Goal: Information Seeking & Learning: Learn about a topic

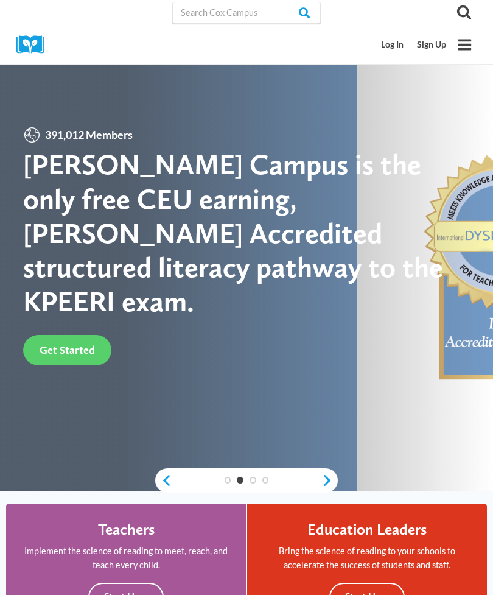
click at [398, 42] on link "Log In" at bounding box center [393, 44] width 36 height 23
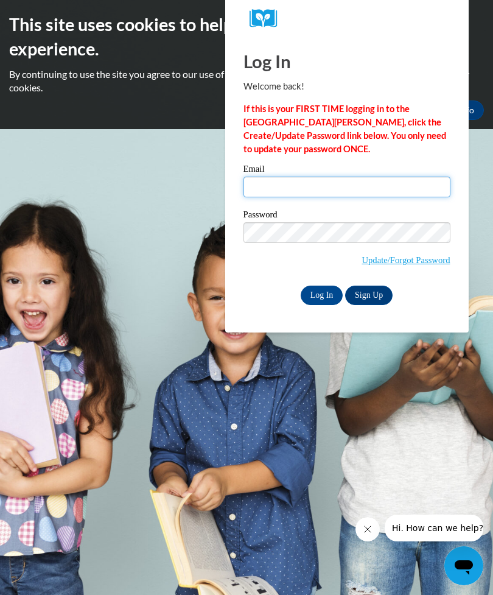
type input "exanthiasanders17@gmail.com"
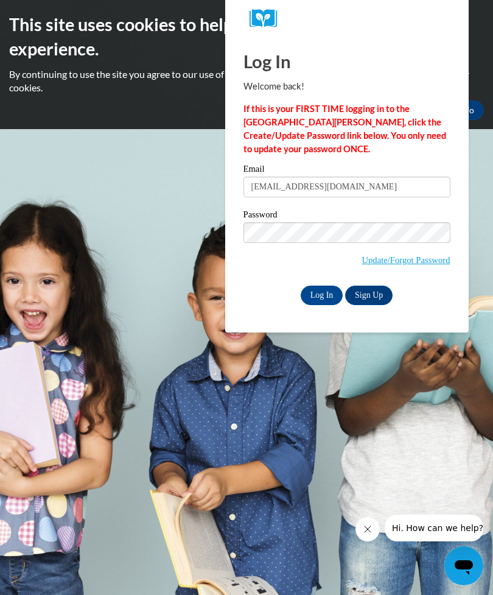
click at [322, 294] on input "Log In" at bounding box center [322, 295] width 43 height 19
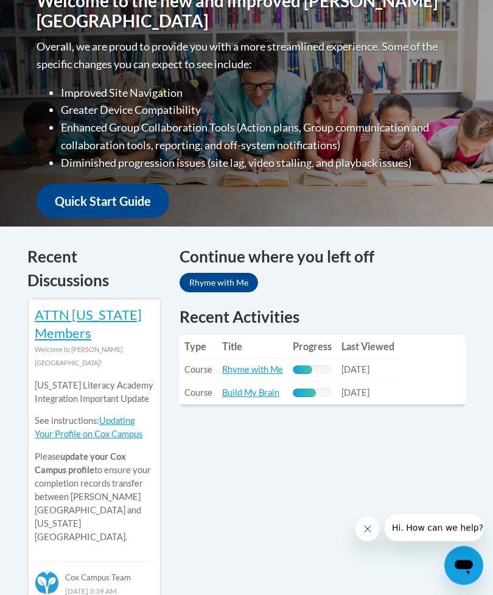
scroll to position [360, 0]
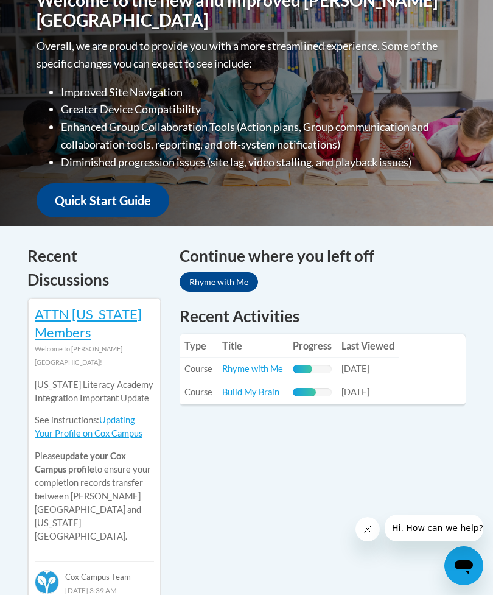
click at [348, 390] on span "09/24/2025" at bounding box center [356, 392] width 28 height 10
click at [239, 393] on link "Build My Brain" at bounding box center [250, 392] width 57 height 10
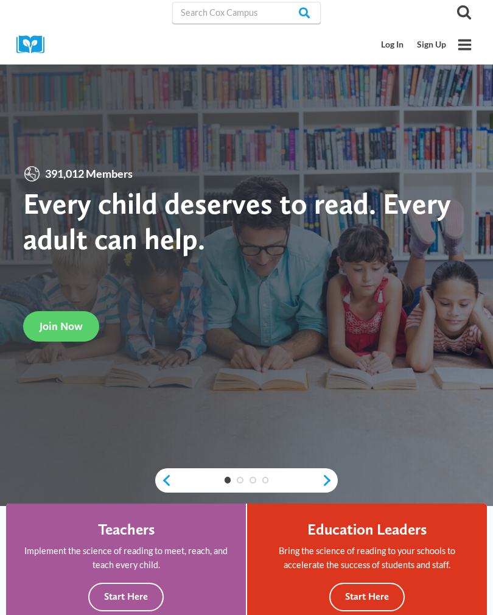
click at [379, 35] on link "Log In" at bounding box center [393, 44] width 36 height 23
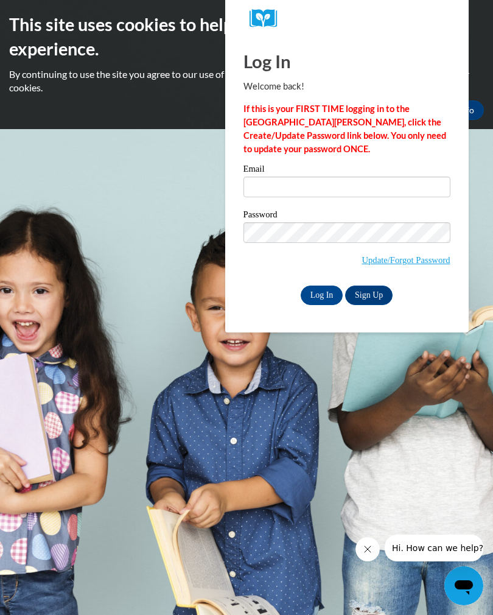
click at [315, 298] on input "Log In" at bounding box center [322, 295] width 43 height 19
type input "exanthiasanders17@gmail.com"
click at [322, 294] on input "Log In" at bounding box center [322, 295] width 43 height 19
click at [310, 294] on input "Log In" at bounding box center [322, 295] width 43 height 19
click at [323, 291] on input "Log In" at bounding box center [322, 295] width 43 height 19
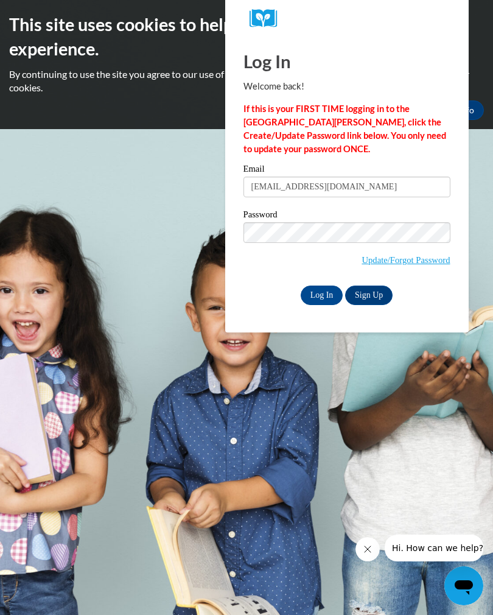
click at [323, 292] on input "Log In" at bounding box center [322, 295] width 43 height 19
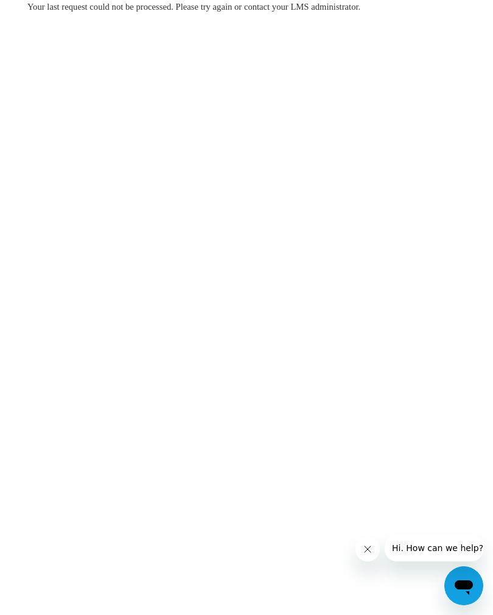
click at [490, 238] on body "Your last request could not be processed. Please try again or contact your LMS …" at bounding box center [246, 307] width 493 height 615
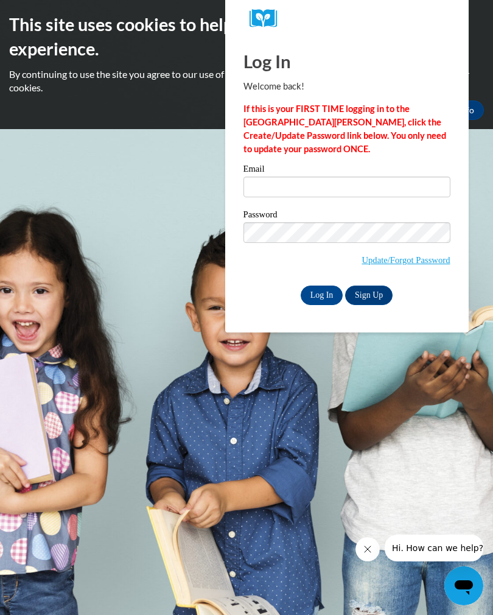
click at [315, 292] on input "Log In" at bounding box center [322, 295] width 43 height 19
click at [384, 191] on input "Email" at bounding box center [347, 187] width 207 height 21
type input "exanthiasanders17@gmail.com"
click at [329, 294] on input "Log In" at bounding box center [322, 295] width 43 height 19
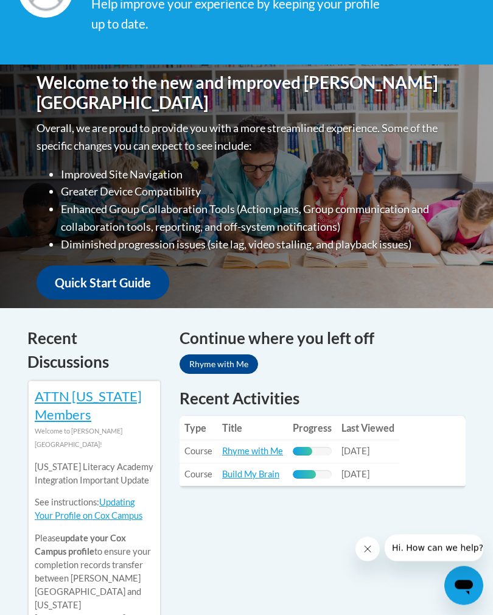
scroll to position [279, 0]
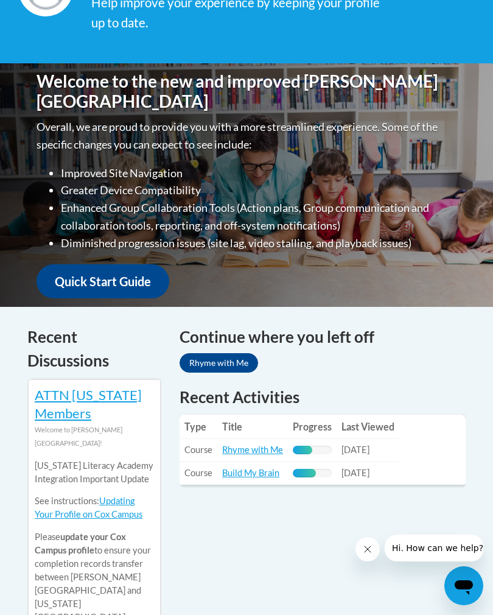
click at [360, 472] on span "[DATE]" at bounding box center [356, 473] width 28 height 10
click at [235, 471] on link "Build My Brain" at bounding box center [250, 473] width 57 height 10
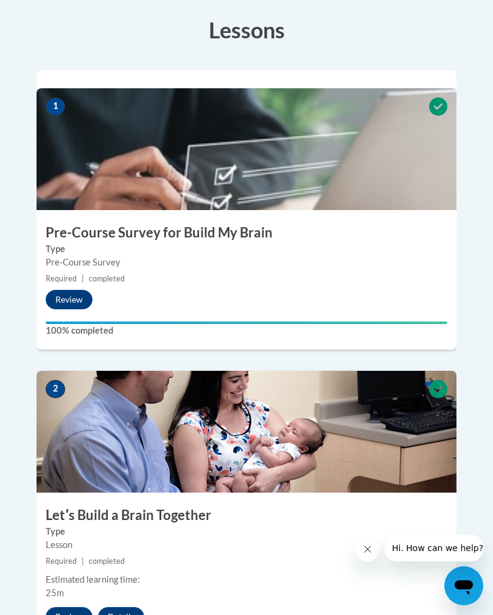
scroll to position [427, 0]
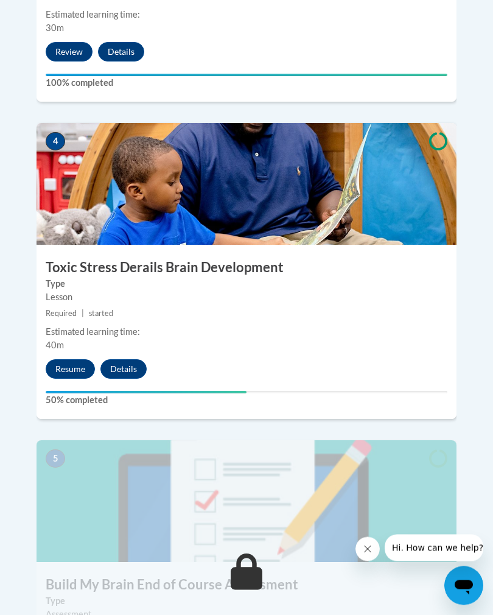
click at [86, 360] on button "Resume" at bounding box center [70, 369] width 49 height 19
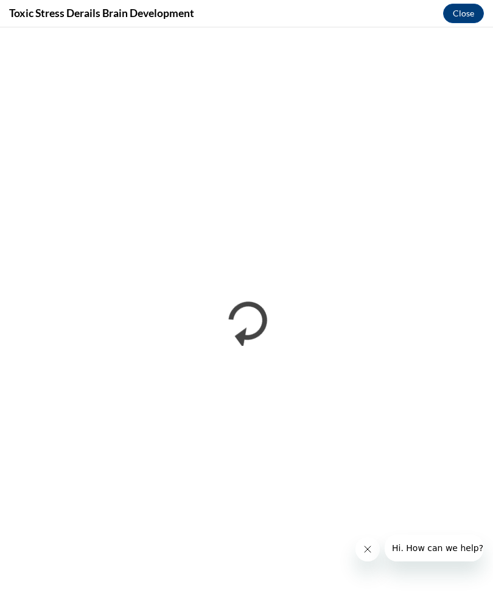
scroll to position [0, 0]
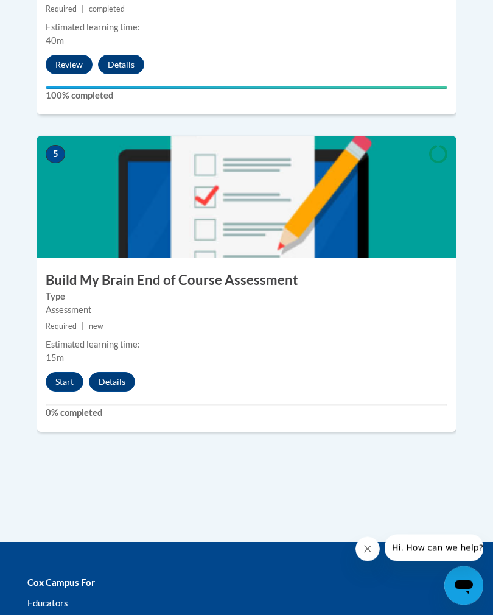
scroll to position [1736, 0]
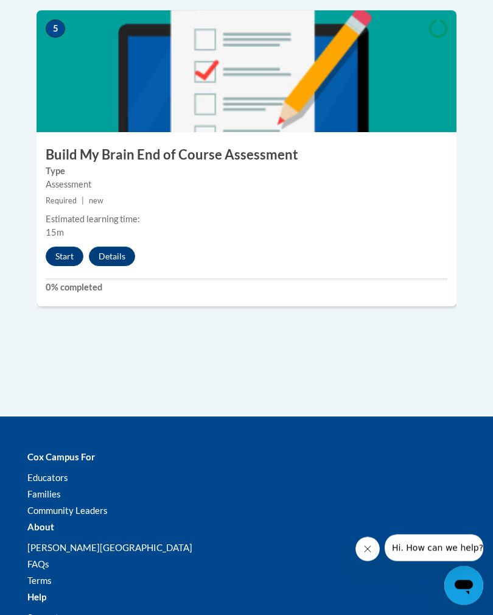
click at [58, 247] on button "Start" at bounding box center [65, 256] width 38 height 19
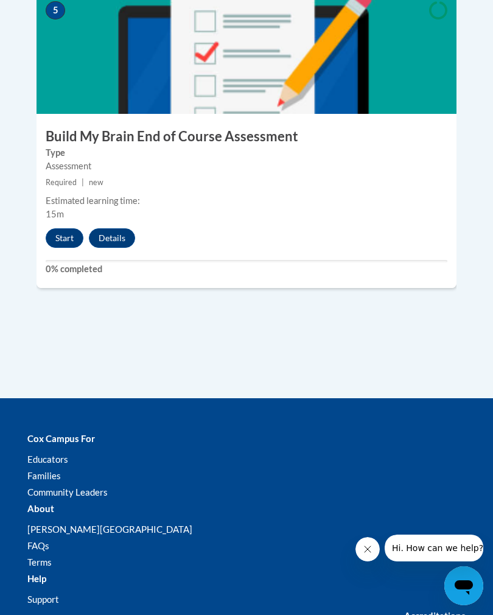
scroll to position [1756, 0]
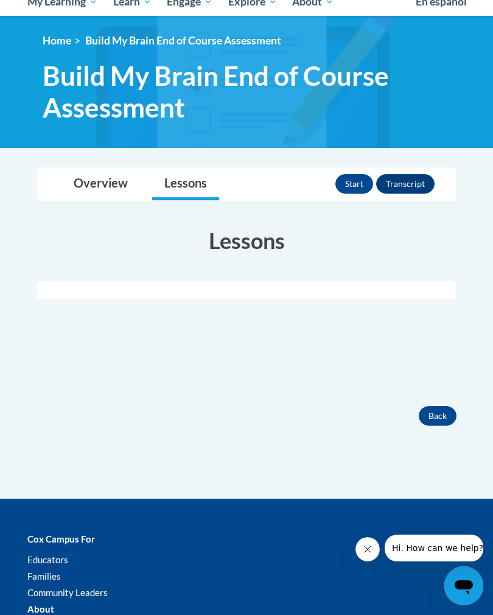
scroll to position [180, 0]
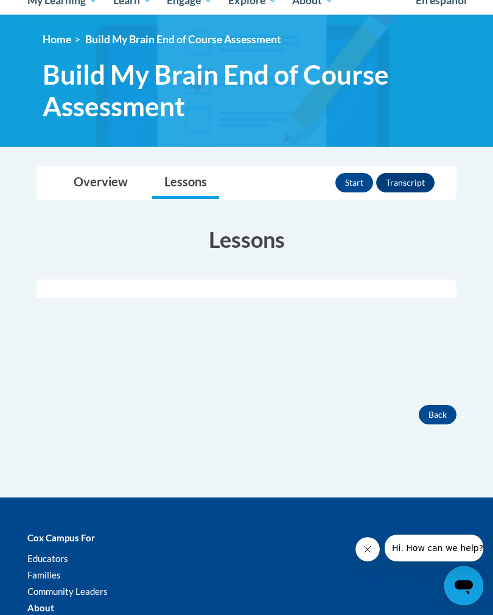
click at [438, 412] on button "Back" at bounding box center [438, 414] width 38 height 19
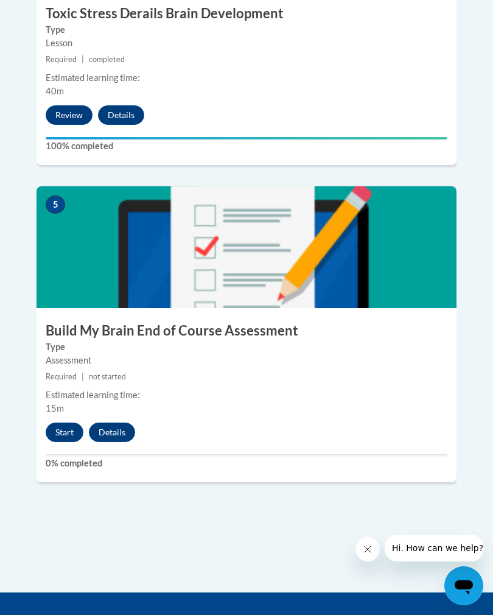
scroll to position [1460, 0]
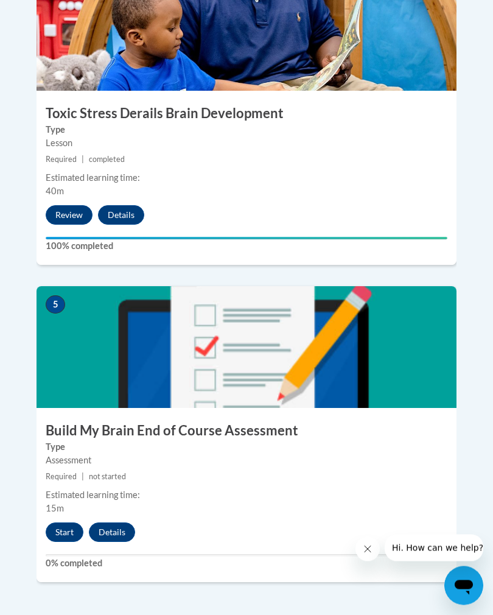
click at [66, 523] on button "Start" at bounding box center [65, 532] width 38 height 19
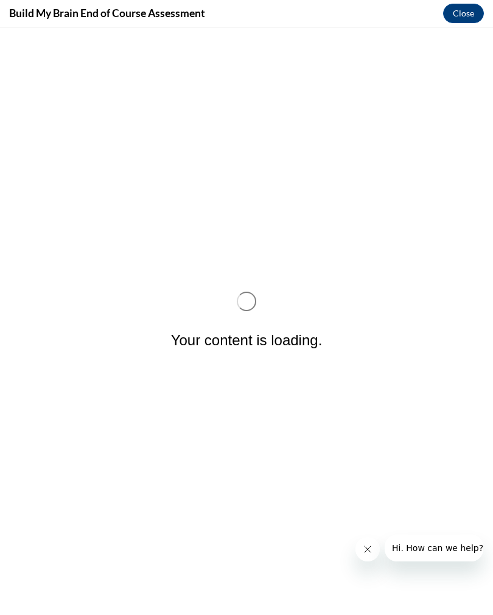
scroll to position [0, 0]
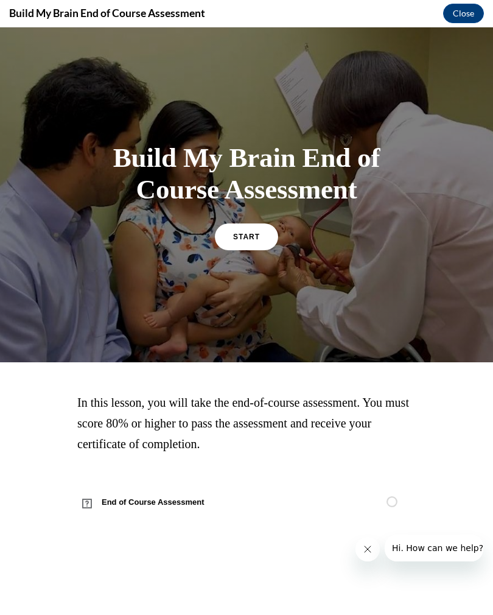
click at [248, 228] on link "START" at bounding box center [246, 236] width 63 height 27
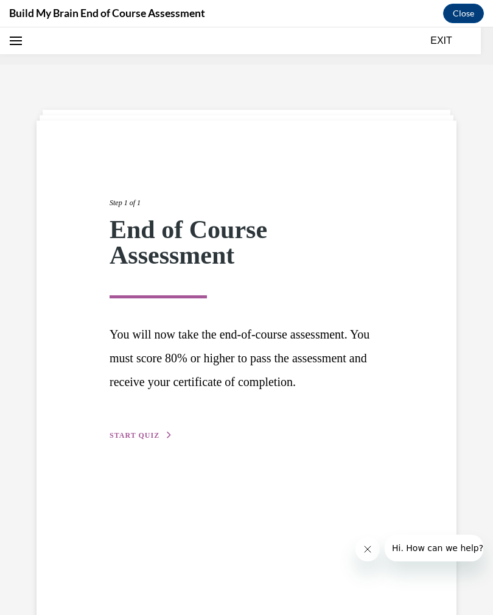
scroll to position [38, 0]
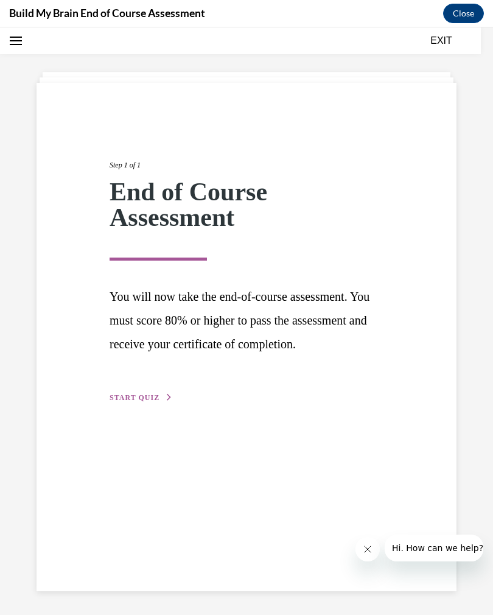
click at [139, 403] on button "START QUIZ" at bounding box center [141, 397] width 63 height 11
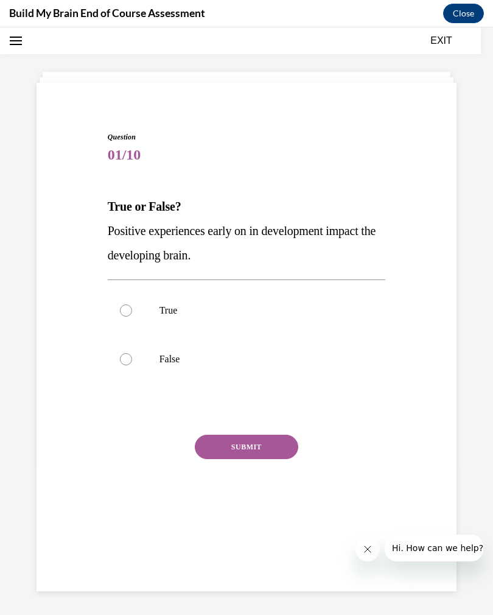
click at [141, 315] on label "True" at bounding box center [247, 310] width 278 height 49
click at [132, 315] on input "True" at bounding box center [126, 310] width 12 height 12
radio input "true"
click at [284, 445] on button "SUBMIT" at bounding box center [247, 447] width 104 height 24
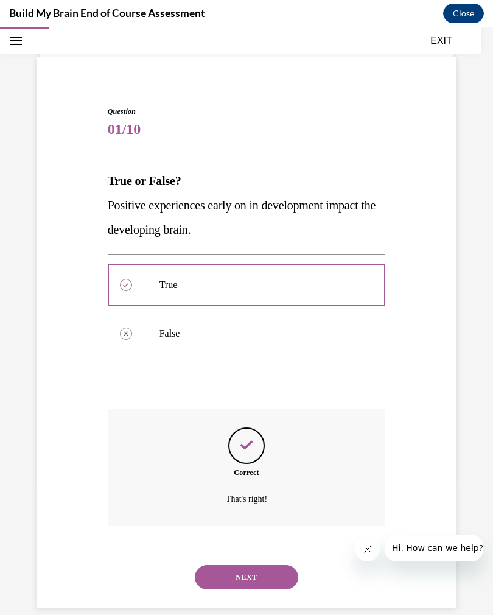
scroll to position [65, 0]
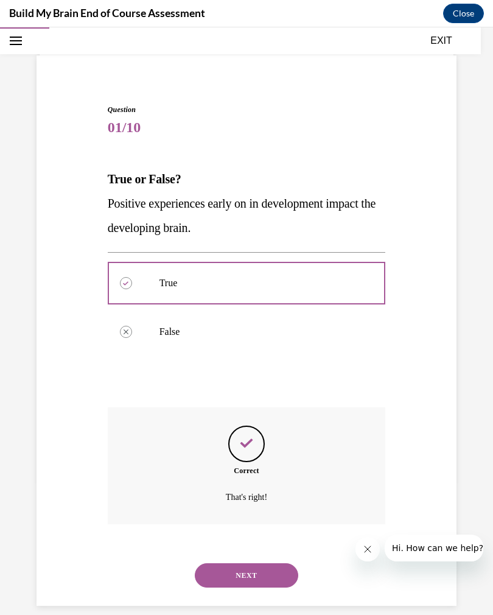
click at [278, 570] on button "NEXT" at bounding box center [247, 575] width 104 height 24
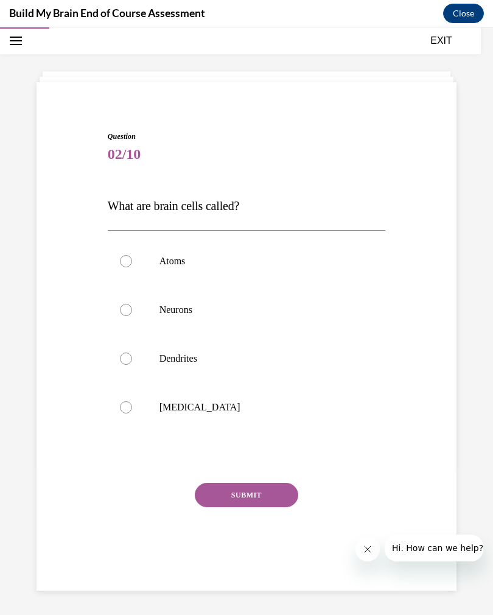
scroll to position [38, 0]
click at [169, 256] on p "Atoms" at bounding box center [258, 261] width 196 height 12
click at [132, 256] on input "Atoms" at bounding box center [126, 261] width 12 height 12
radio input "true"
click at [258, 309] on p "Neurons" at bounding box center [258, 310] width 196 height 12
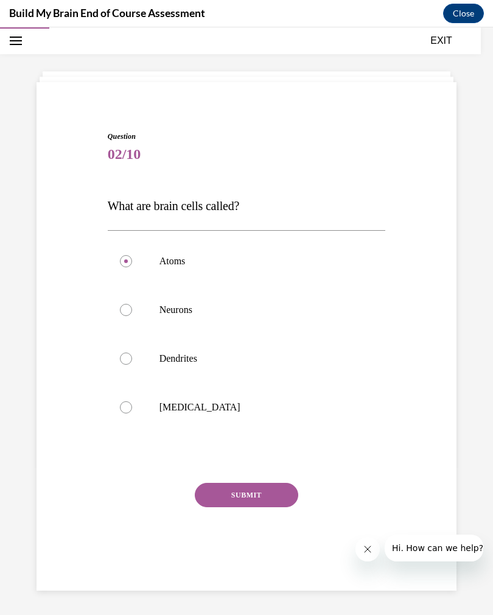
click at [132, 309] on input "Neurons" at bounding box center [126, 310] width 12 height 12
radio input "true"
click at [263, 501] on button "SUBMIT" at bounding box center [247, 495] width 104 height 24
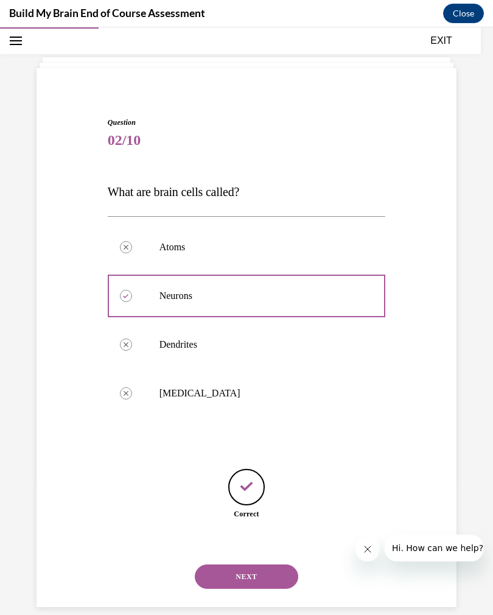
scroll to position [54, 0]
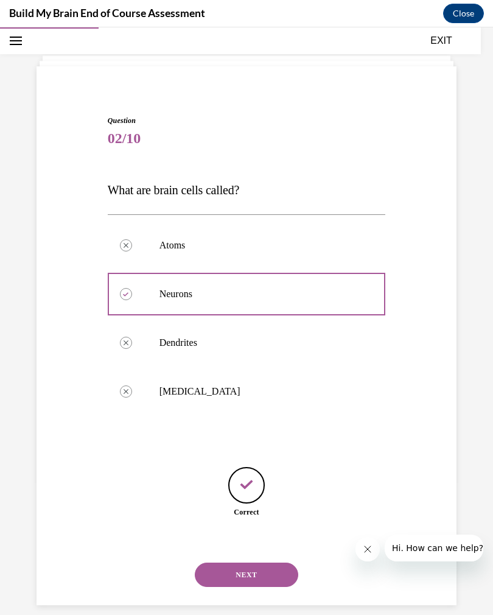
click at [252, 567] on button "NEXT" at bounding box center [247, 575] width 104 height 24
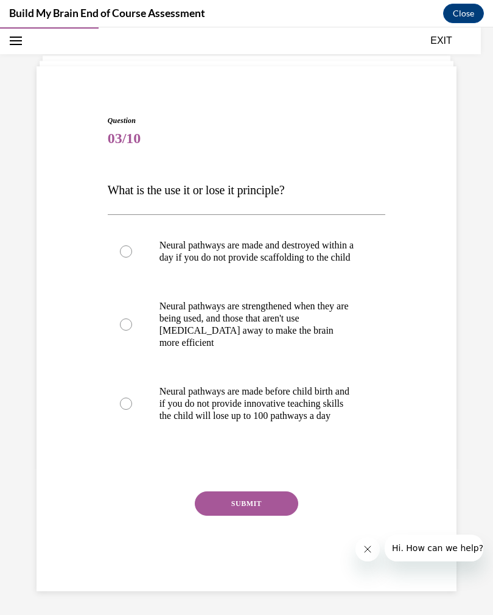
click at [153, 337] on label "Neural pathways are strengthened when they are being used, and those that aren'…" at bounding box center [247, 324] width 278 height 85
click at [132, 331] on input "Neural pathways are strengthened when they are being used, and those that aren'…" at bounding box center [126, 324] width 12 height 12
radio input "true"
click at [255, 516] on button "SUBMIT" at bounding box center [247, 503] width 104 height 24
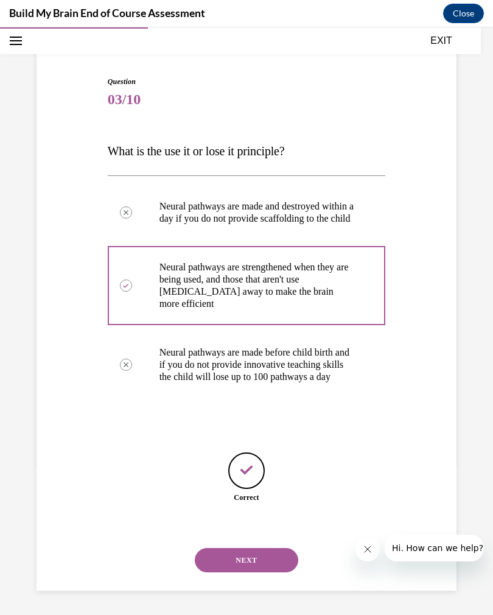
scroll to position [103, 0]
click at [273, 568] on button "NEXT" at bounding box center [247, 560] width 104 height 24
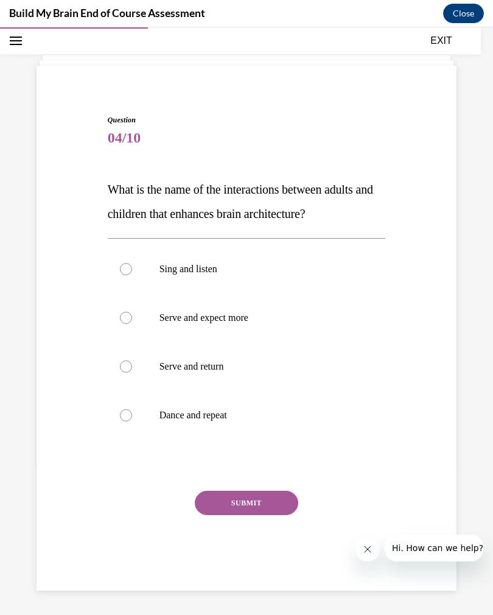
scroll to position [40, 0]
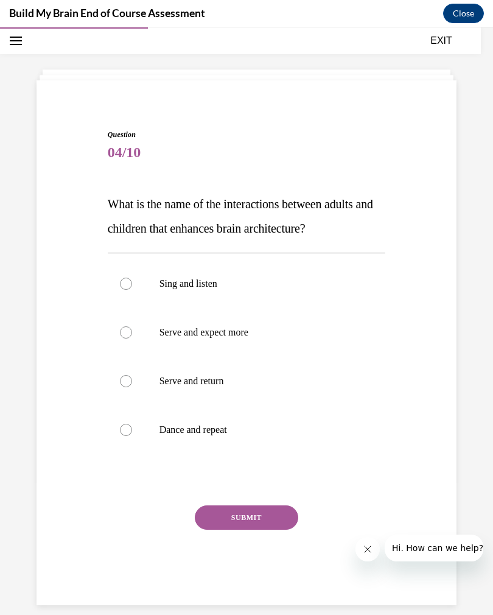
click at [250, 390] on label "Serve and return" at bounding box center [247, 381] width 278 height 49
click at [132, 387] on input "Serve and return" at bounding box center [126, 381] width 12 height 12
radio input "true"
click at [268, 513] on button "SUBMIT" at bounding box center [247, 517] width 104 height 24
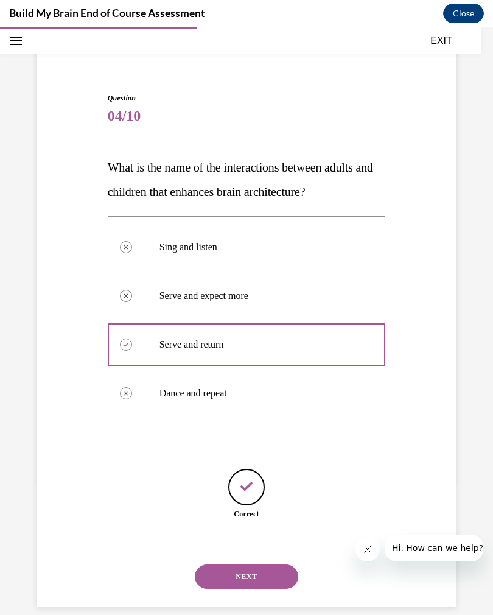
scroll to position [79, 0]
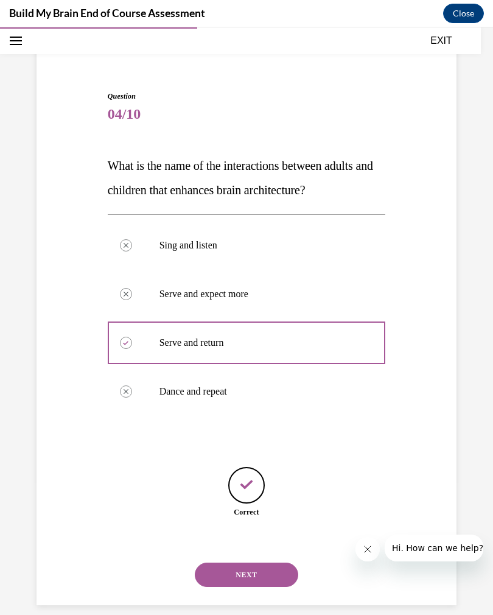
click at [261, 485] on div "Feedback" at bounding box center [246, 485] width 37 height 37
click at [247, 567] on button "NEXT" at bounding box center [247, 575] width 104 height 24
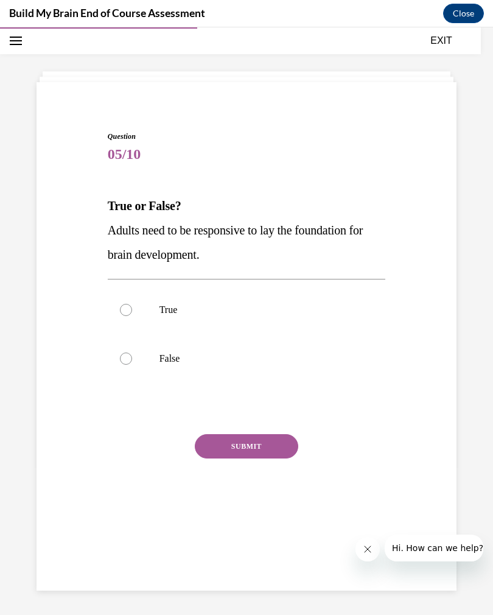
scroll to position [38, 0]
click at [316, 308] on p "True" at bounding box center [258, 310] width 196 height 12
click at [132, 308] on input "True" at bounding box center [126, 310] width 12 height 12
radio input "true"
click at [265, 446] on button "SUBMIT" at bounding box center [247, 446] width 104 height 24
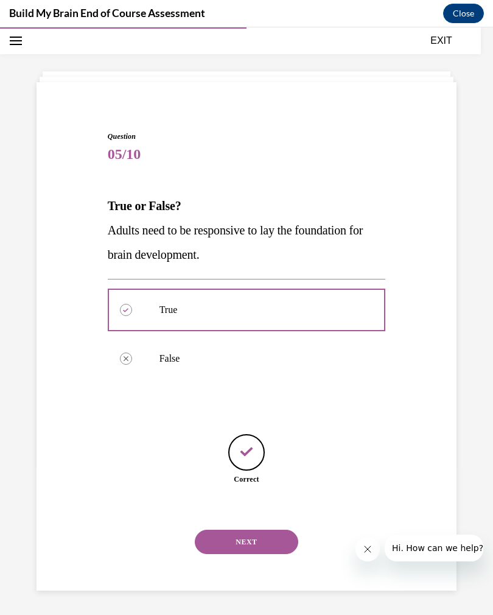
click at [261, 530] on button "NEXT" at bounding box center [247, 542] width 104 height 24
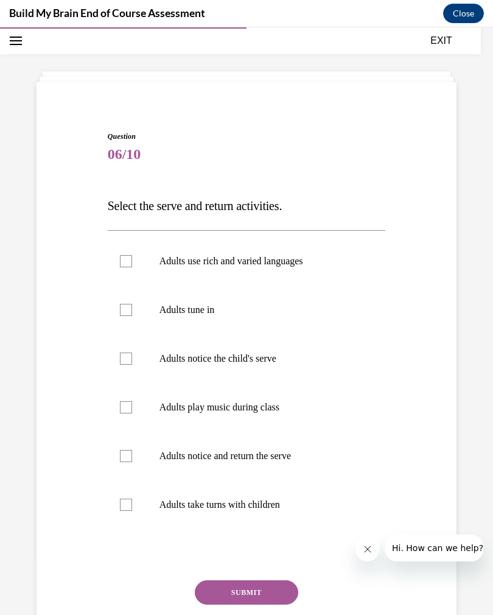
click at [279, 315] on p "Adults tune in" at bounding box center [258, 310] width 196 height 12
click at [132, 315] on input "Adults tune in" at bounding box center [126, 310] width 12 height 12
checkbox input "true"
click at [302, 452] on p "Adults notice and return the serve" at bounding box center [258, 456] width 196 height 12
click at [132, 452] on input "Adults notice and return the serve" at bounding box center [126, 456] width 12 height 12
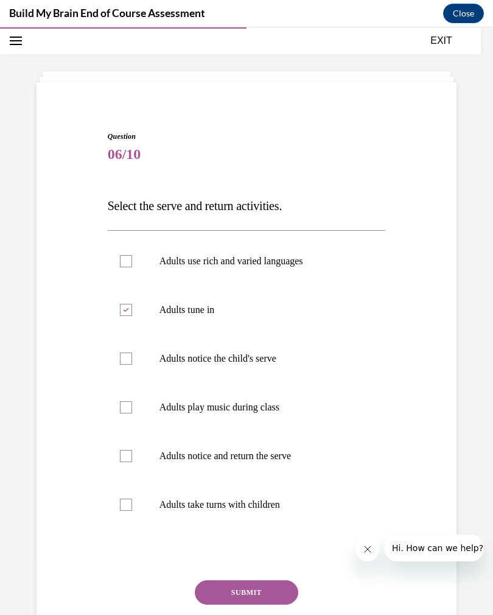
checkbox input "true"
click at [290, 503] on p "Adults take turns with children" at bounding box center [258, 505] width 196 height 12
click at [132, 503] on input "Adults take turns with children" at bounding box center [126, 505] width 12 height 12
checkbox input "true"
click at [282, 365] on label "Adults notice the child's serve" at bounding box center [247, 358] width 278 height 49
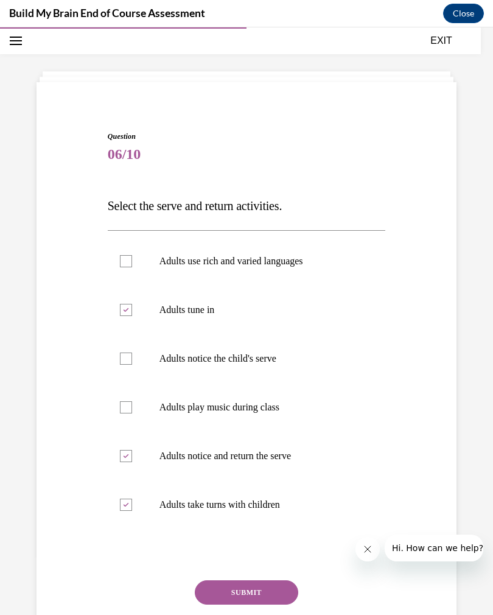
click at [132, 365] on input "Adults notice the child's serve" at bounding box center [126, 359] width 12 height 12
checkbox input "true"
click at [276, 409] on p "Adults play music during class" at bounding box center [258, 407] width 196 height 12
click at [132, 409] on input "Adults play music during class" at bounding box center [126, 407] width 12 height 12
checkbox input "true"
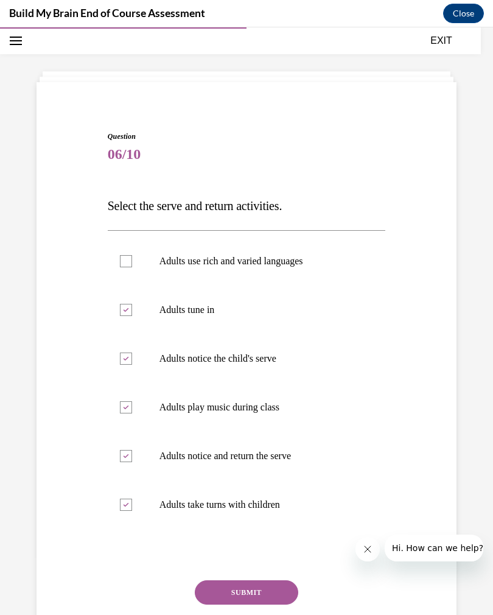
click at [261, 592] on button "SUBMIT" at bounding box center [247, 592] width 104 height 24
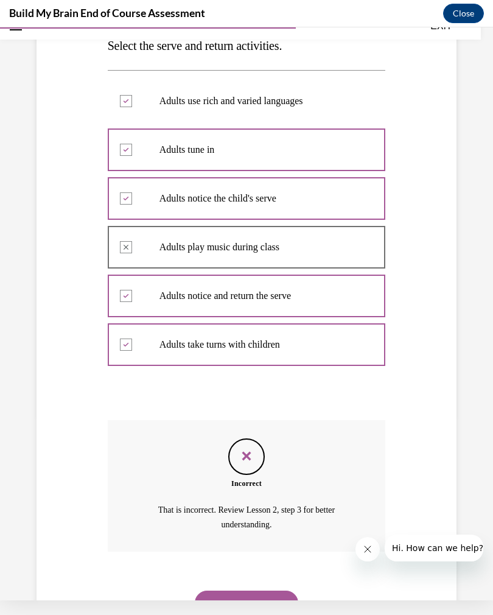
scroll to position [225, 0]
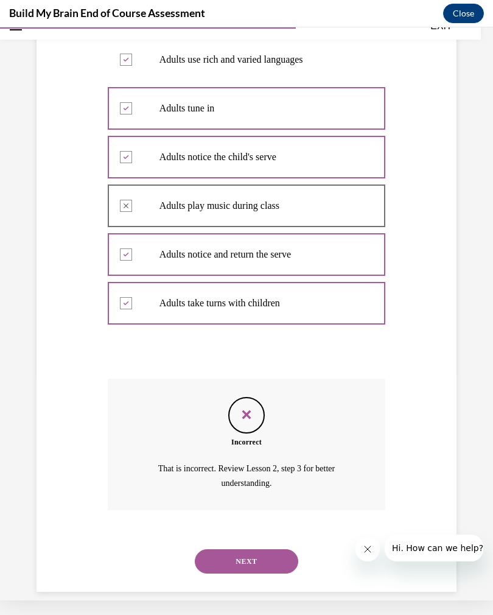
click at [266, 549] on button "NEXT" at bounding box center [247, 561] width 104 height 24
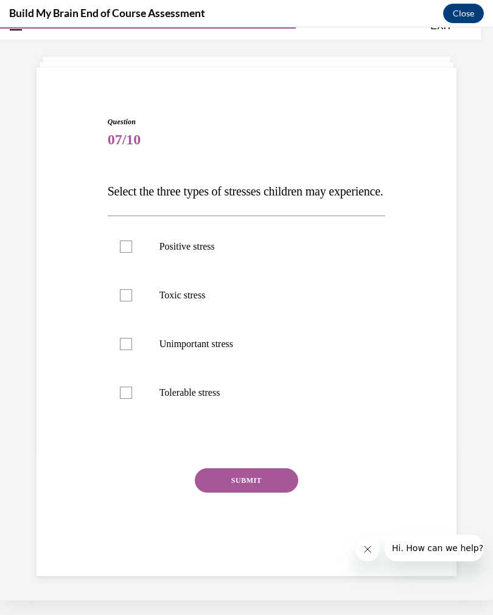
scroll to position [40, 0]
click at [210, 399] on p "Tolerable stress" at bounding box center [258, 393] width 196 height 12
click at [132, 399] on input "Tolerable stress" at bounding box center [126, 393] width 12 height 12
checkbox input "true"
click at [314, 253] on p "Positive stress" at bounding box center [258, 247] width 196 height 12
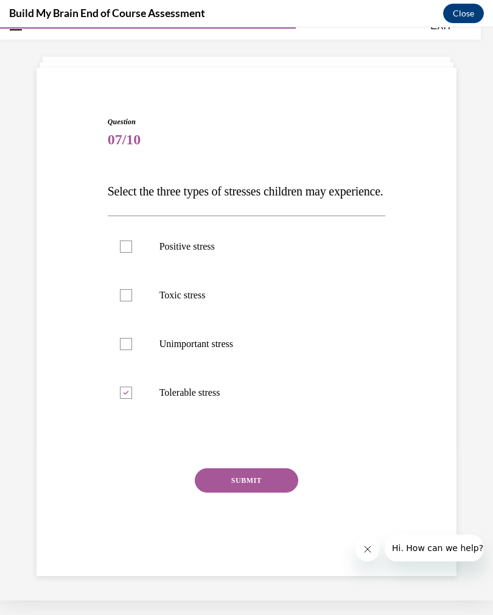
click at [132, 253] on input "Positive stress" at bounding box center [126, 247] width 12 height 12
checkbox input "true"
click at [256, 350] on p "Unimportant stress" at bounding box center [258, 344] width 196 height 12
click at [132, 350] on input "Unimportant stress" at bounding box center [126, 344] width 12 height 12
checkbox input "true"
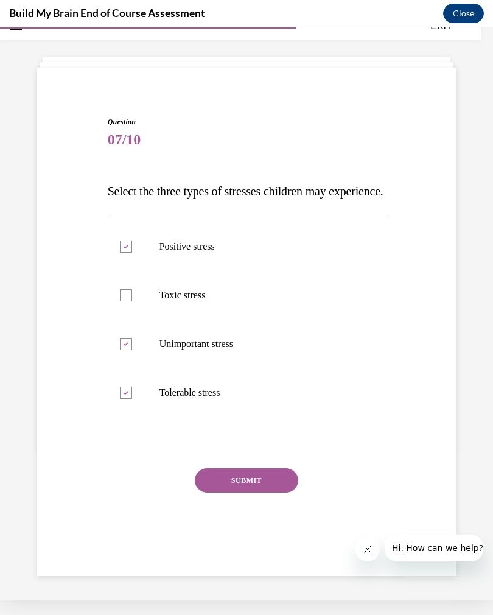
click at [274, 493] on button "SUBMIT" at bounding box center [247, 480] width 104 height 24
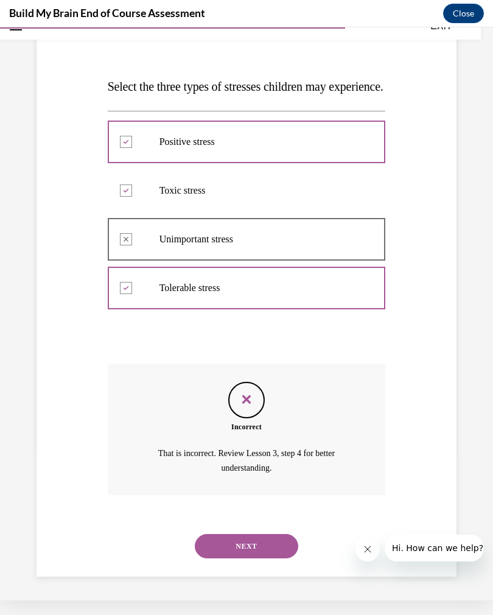
scroll to position [152, 0]
click at [258, 549] on button "NEXT" at bounding box center [247, 545] width 104 height 24
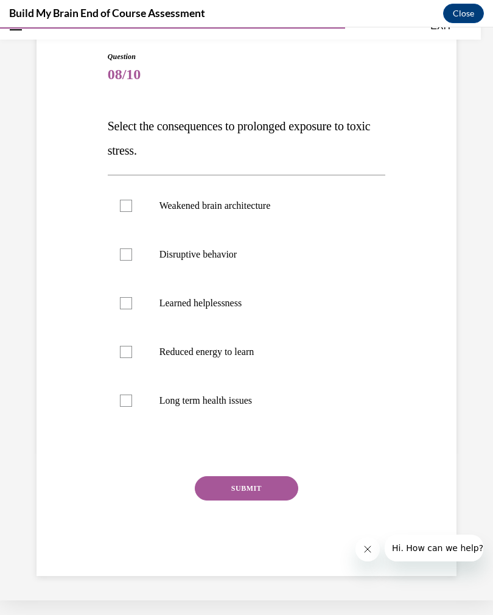
scroll to position [89, 0]
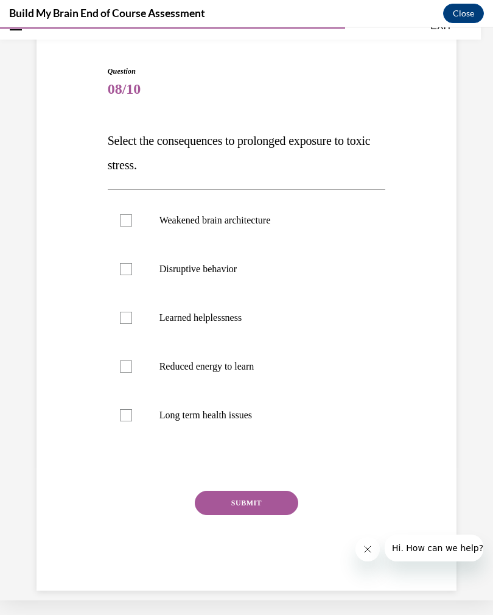
click at [163, 225] on p "Weakened brain architecture" at bounding box center [258, 220] width 196 height 12
click at [132, 225] on input "Weakened brain architecture" at bounding box center [126, 220] width 12 height 12
checkbox input "true"
click at [158, 269] on label "Disruptive behavior" at bounding box center [247, 269] width 278 height 49
click at [132, 269] on input "Disruptive behavior" at bounding box center [126, 269] width 12 height 12
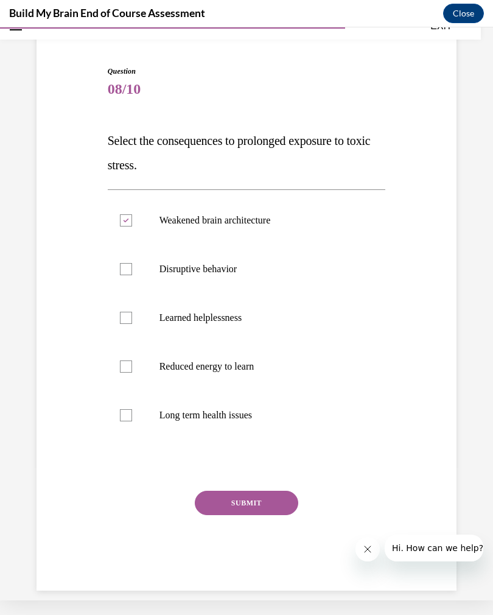
checkbox input "true"
click at [262, 332] on label "Learned helplessness" at bounding box center [247, 318] width 278 height 49
click at [132, 324] on input "Learned helplessness" at bounding box center [126, 318] width 12 height 12
checkbox input "true"
click at [314, 270] on p "Disruptive behavior" at bounding box center [258, 269] width 196 height 12
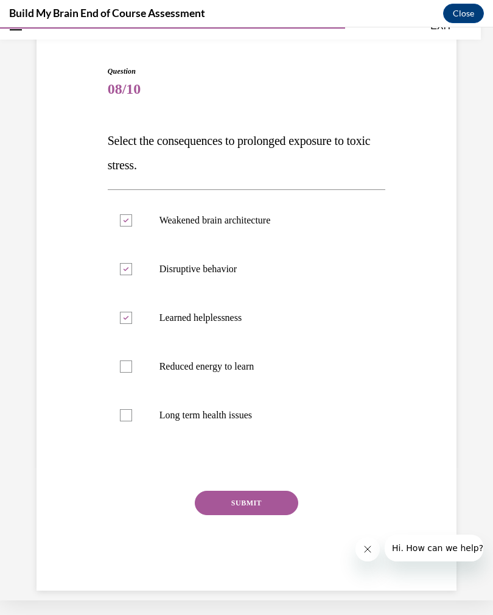
click at [132, 270] on input "Disruptive behavior" at bounding box center [126, 269] width 12 height 12
checkbox input "false"
click at [260, 357] on label "Reduced energy to learn" at bounding box center [247, 366] width 278 height 49
click at [132, 361] on input "Reduced energy to learn" at bounding box center [126, 367] width 12 height 12
checkbox input "true"
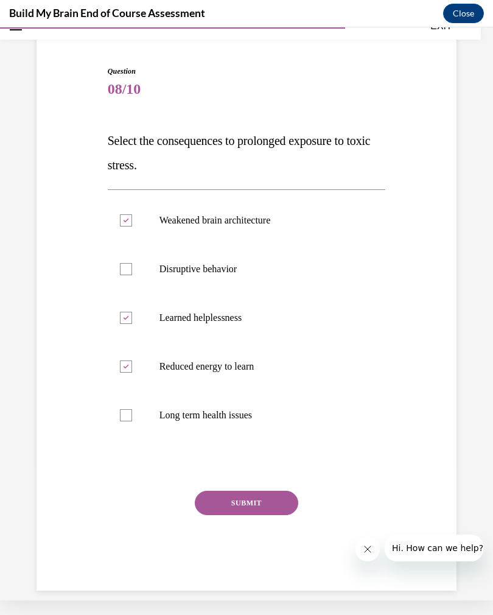
click at [252, 404] on label "Long term health issues" at bounding box center [247, 415] width 278 height 49
click at [132, 409] on input "Long term health issues" at bounding box center [126, 415] width 12 height 12
checkbox input "true"
click at [286, 272] on p "Disruptive behavior" at bounding box center [258, 269] width 196 height 12
click at [132, 272] on input "Disruptive behavior" at bounding box center [126, 269] width 12 height 12
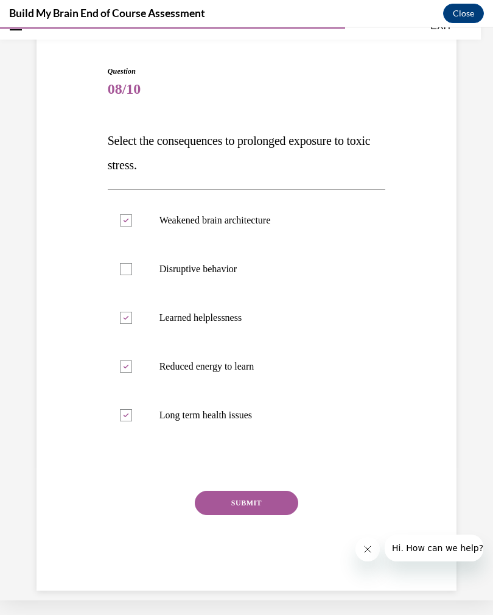
checkbox input "true"
click at [258, 493] on button "SUBMIT" at bounding box center [247, 503] width 104 height 24
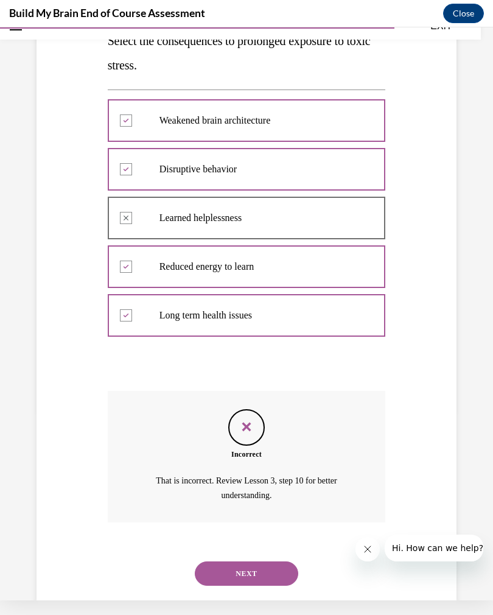
scroll to position [201, 0]
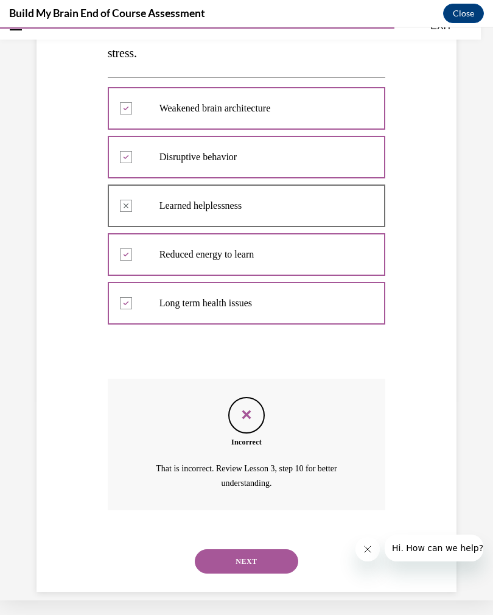
click at [268, 549] on button "NEXT" at bounding box center [247, 561] width 104 height 24
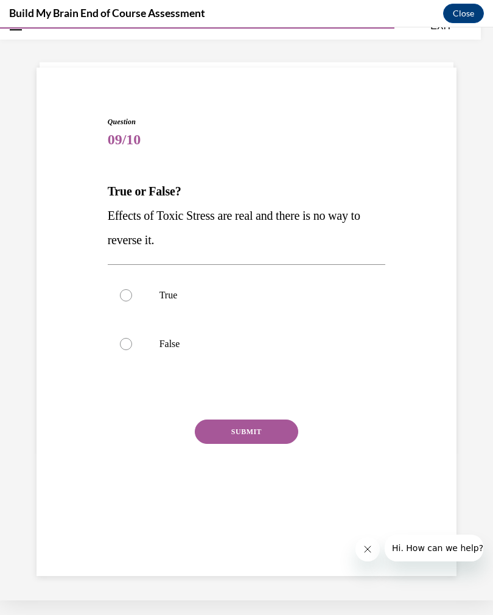
scroll to position [38, 0]
click at [300, 285] on label "True" at bounding box center [247, 295] width 278 height 49
click at [132, 289] on input "True" at bounding box center [126, 295] width 12 height 12
radio input "true"
click at [263, 433] on button "SUBMIT" at bounding box center [247, 432] width 104 height 24
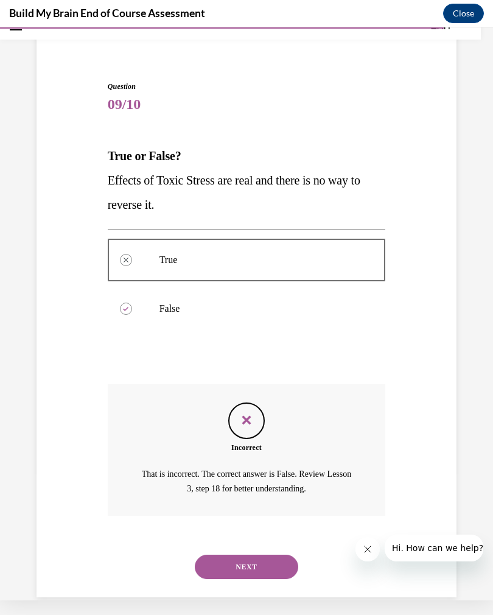
scroll to position [79, 0]
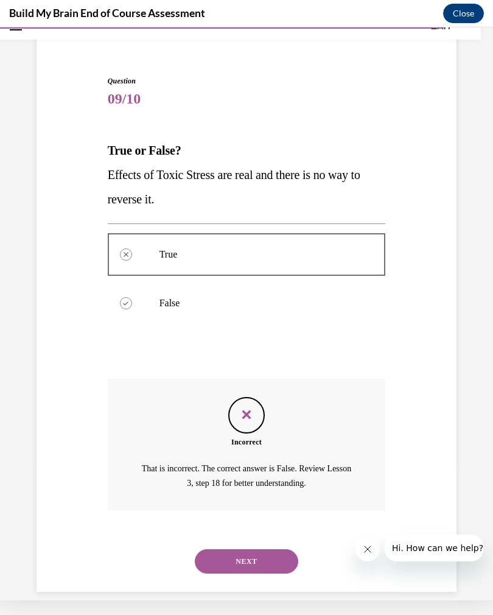
click at [261, 549] on button "NEXT" at bounding box center [247, 561] width 104 height 24
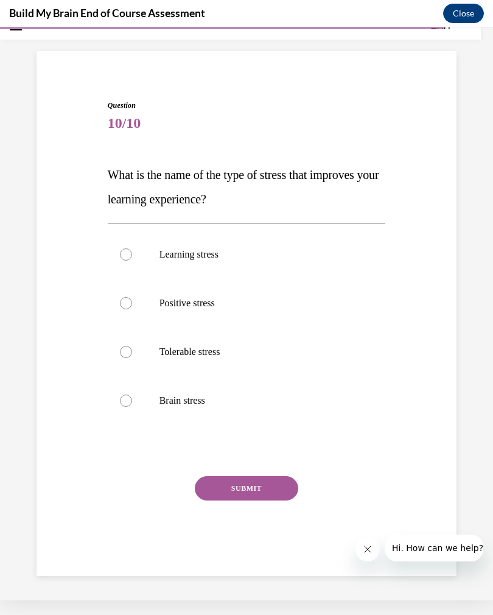
scroll to position [40, 0]
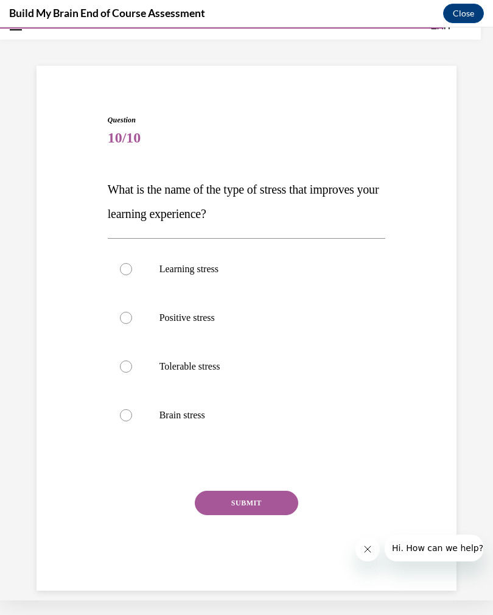
click at [252, 362] on p "Tolerable stress" at bounding box center [258, 367] width 196 height 12
click at [132, 362] on input "Tolerable stress" at bounding box center [126, 367] width 12 height 12
radio input "true"
click at [258, 502] on button "SUBMIT" at bounding box center [247, 503] width 104 height 24
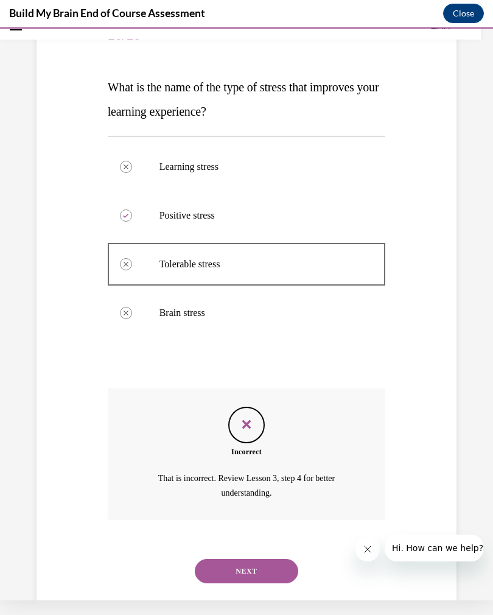
scroll to position [152, 0]
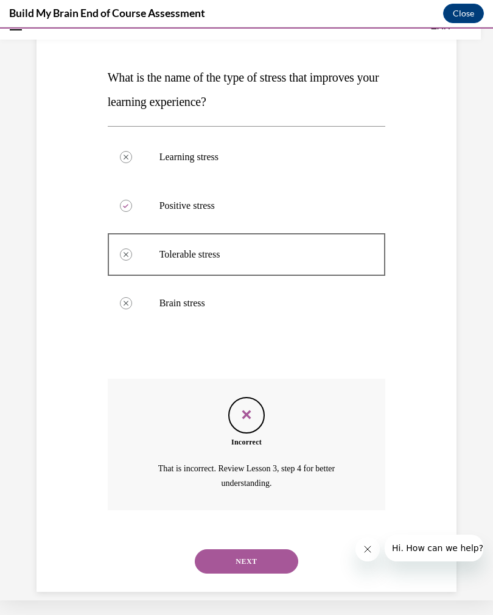
click at [269, 554] on button "NEXT" at bounding box center [247, 561] width 104 height 24
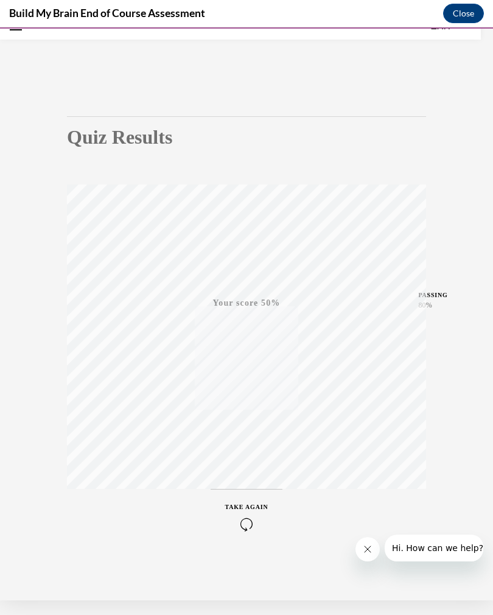
scroll to position [38, 0]
click at [246, 508] on span "TAKE AGAIN" at bounding box center [246, 507] width 43 height 7
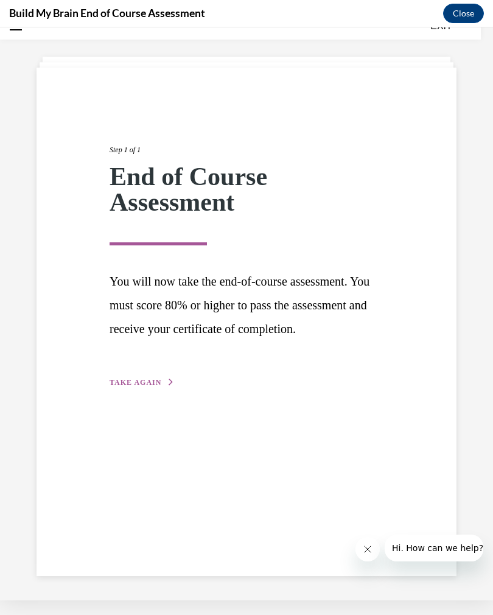
click at [125, 388] on button "TAKE AGAIN" at bounding box center [142, 382] width 65 height 11
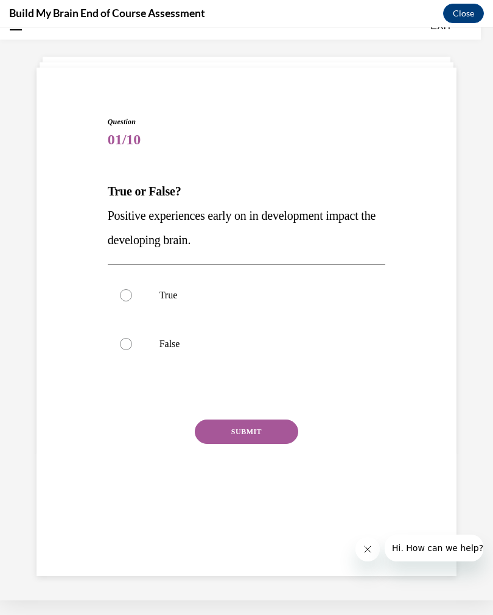
click at [123, 277] on label "True" at bounding box center [247, 295] width 278 height 49
click at [123, 289] on input "True" at bounding box center [126, 295] width 12 height 12
radio input "true"
click at [226, 441] on button "SUBMIT" at bounding box center [247, 432] width 104 height 24
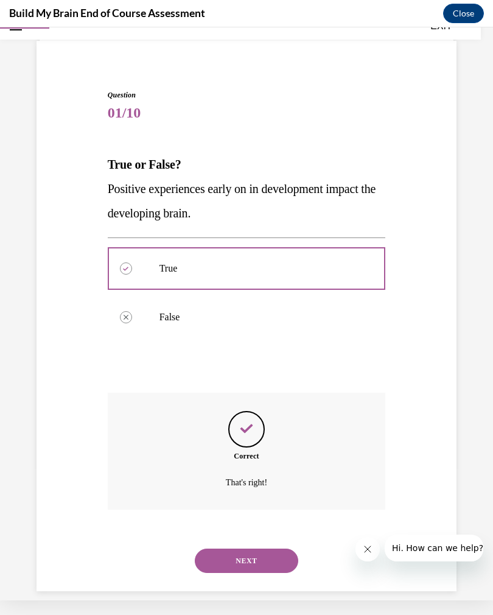
click at [213, 552] on button "NEXT" at bounding box center [247, 561] width 104 height 24
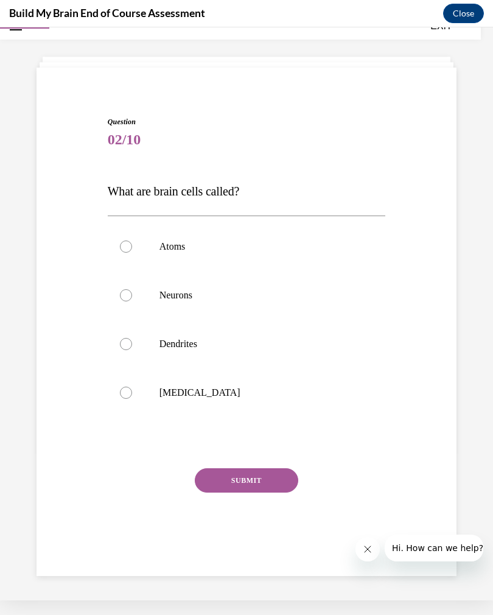
click at [142, 301] on label "Neurons" at bounding box center [247, 295] width 278 height 49
click at [132, 301] on input "Neurons" at bounding box center [126, 295] width 12 height 12
radio input "true"
click at [242, 481] on button "SUBMIT" at bounding box center [247, 480] width 104 height 24
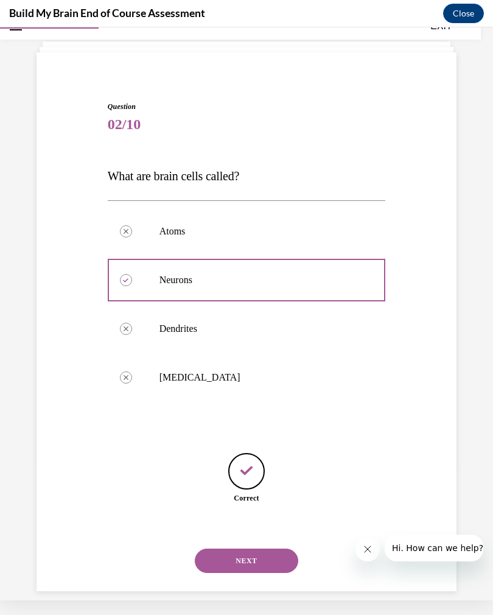
scroll to position [54, 0]
click at [204, 561] on div "NEXT" at bounding box center [247, 560] width 278 height 49
click at [203, 560] on div "NEXT" at bounding box center [247, 560] width 278 height 49
click at [205, 557] on button "NEXT" at bounding box center [247, 560] width 104 height 24
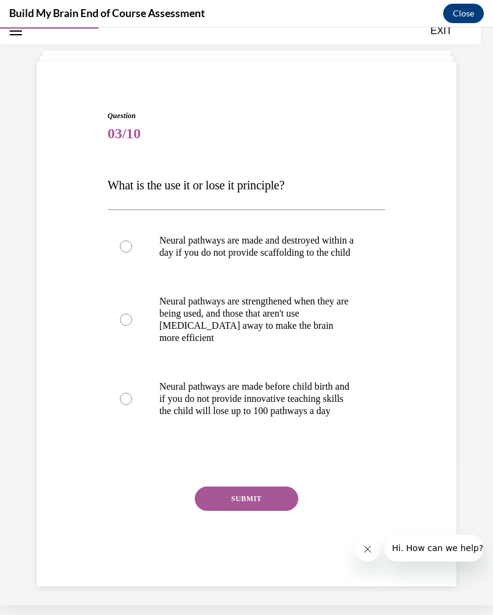
click at [124, 320] on div at bounding box center [126, 320] width 12 height 12
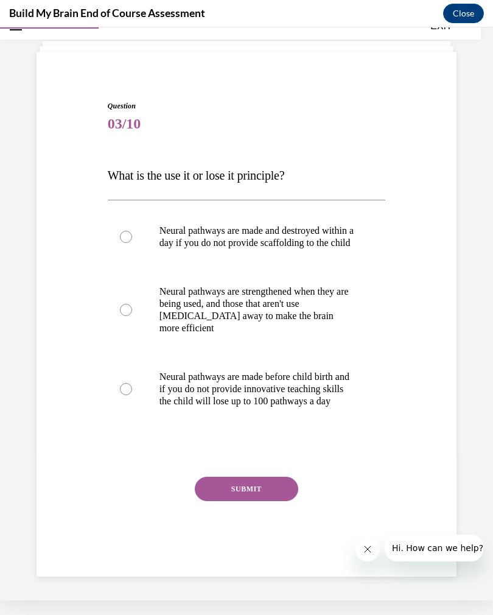
click at [124, 316] on input "Neural pathways are strengthened when they are being used, and those that aren'…" at bounding box center [126, 310] width 12 height 12
radio input "true"
click at [218, 501] on button "SUBMIT" at bounding box center [247, 489] width 104 height 24
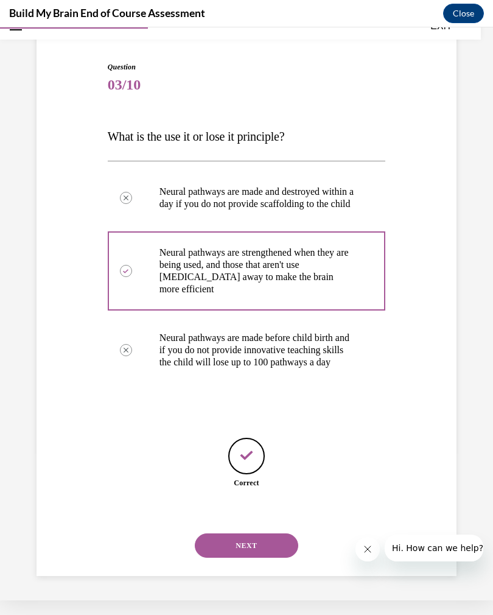
click at [214, 557] on button "NEXT" at bounding box center [247, 545] width 104 height 24
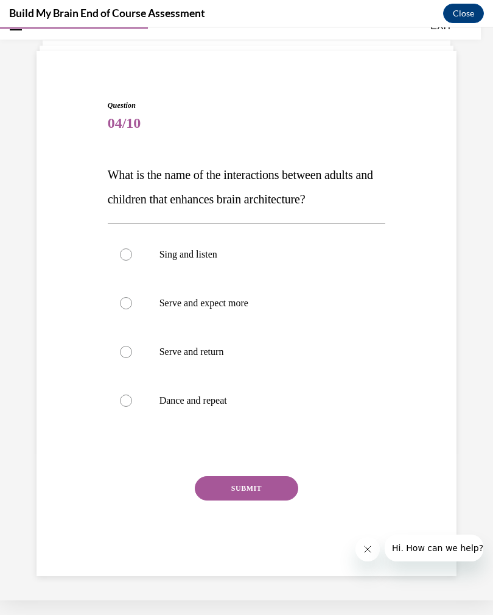
scroll to position [40, 0]
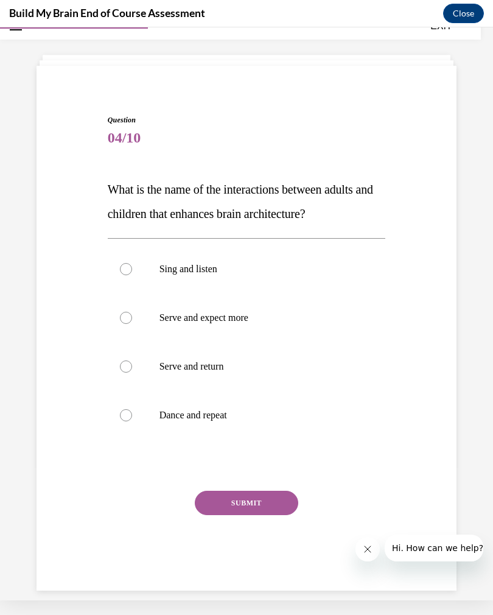
click at [125, 378] on label "Serve and return" at bounding box center [247, 366] width 278 height 49
click at [125, 373] on input "Serve and return" at bounding box center [126, 367] width 12 height 12
radio input "true"
click at [219, 524] on div "SUBMIT" at bounding box center [247, 521] width 278 height 61
click at [218, 514] on button "SUBMIT" at bounding box center [247, 503] width 104 height 24
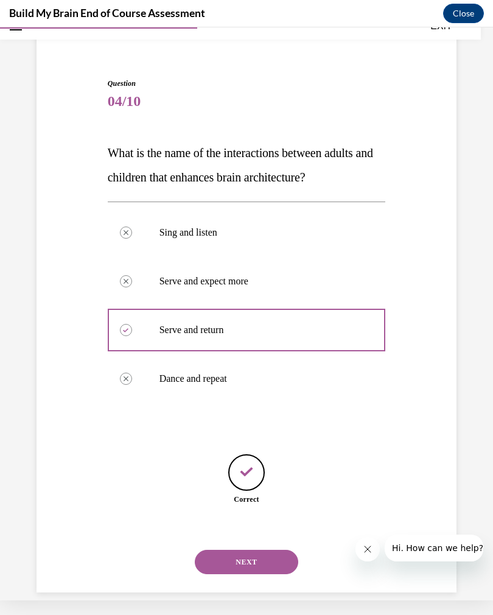
scroll to position [79, 0]
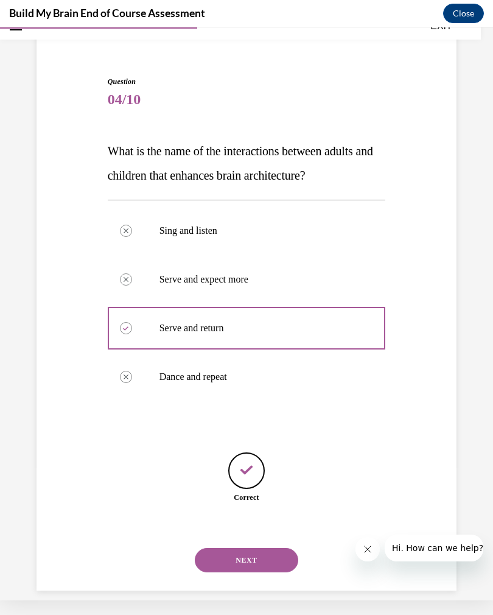
click at [218, 555] on button "NEXT" at bounding box center [247, 560] width 104 height 24
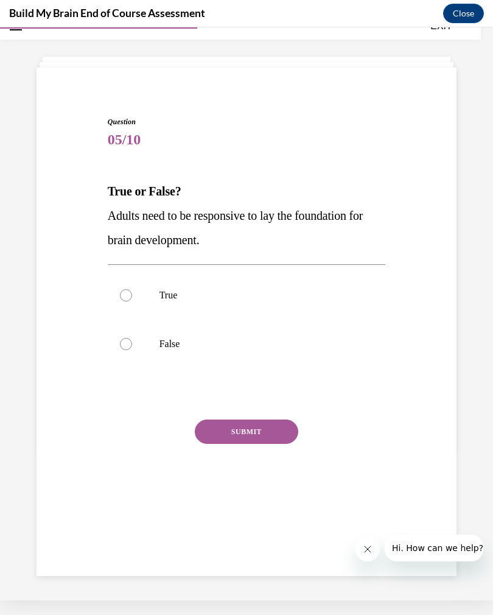
scroll to position [38, 0]
click at [128, 284] on label "True" at bounding box center [247, 295] width 278 height 49
click at [128, 289] on input "True" at bounding box center [126, 295] width 12 height 12
radio input "true"
click at [221, 428] on button "SUBMIT" at bounding box center [247, 432] width 104 height 24
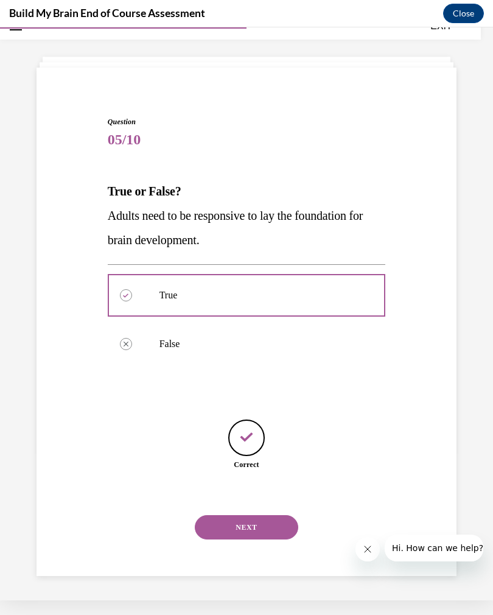
click at [209, 523] on button "NEXT" at bounding box center [247, 527] width 104 height 24
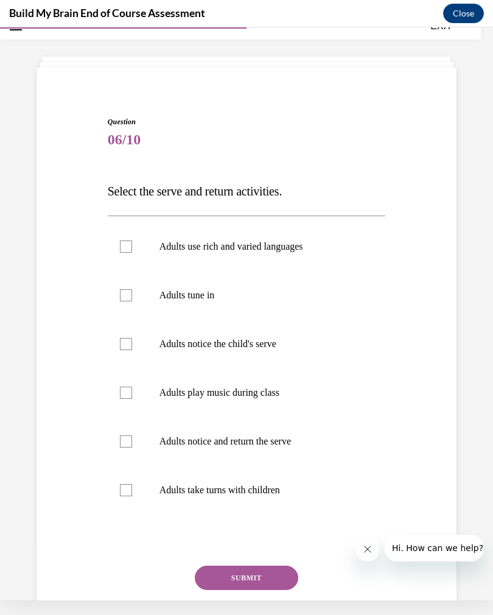
click at [144, 252] on label "Adults use rich and varied languages" at bounding box center [247, 246] width 278 height 49
click at [132, 252] on input "Adults use rich and varied languages" at bounding box center [126, 247] width 12 height 12
checkbox input "true"
click at [157, 311] on label "Adults tune in" at bounding box center [247, 295] width 278 height 49
click at [132, 301] on input "Adults tune in" at bounding box center [126, 295] width 12 height 12
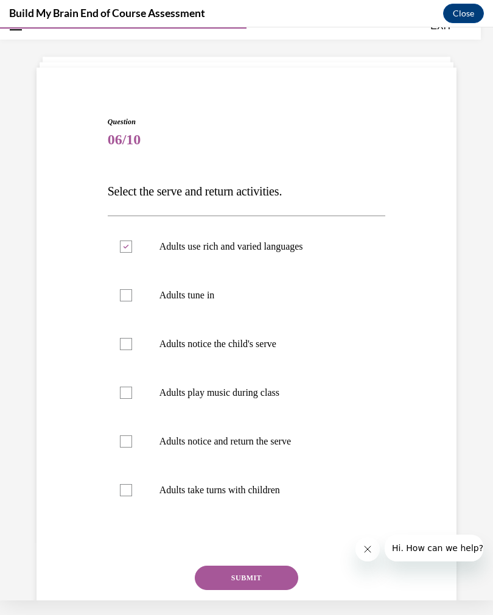
checkbox input "true"
click at [143, 359] on label "Adults notice the child's serve" at bounding box center [247, 344] width 278 height 49
click at [132, 350] on input "Adults notice the child's serve" at bounding box center [126, 344] width 12 height 12
checkbox input "true"
click at [130, 456] on label "Adults notice and return the serve" at bounding box center [247, 441] width 278 height 49
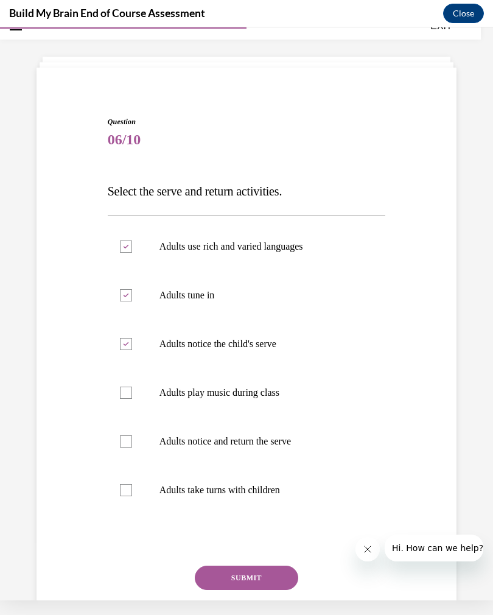
click at [130, 448] on input "Adults notice and return the serve" at bounding box center [126, 441] width 12 height 12
checkbox input "true"
click at [127, 499] on label "Adults take turns with children" at bounding box center [247, 490] width 278 height 49
click at [127, 496] on input "Adults take turns with children" at bounding box center [126, 490] width 12 height 12
checkbox input "true"
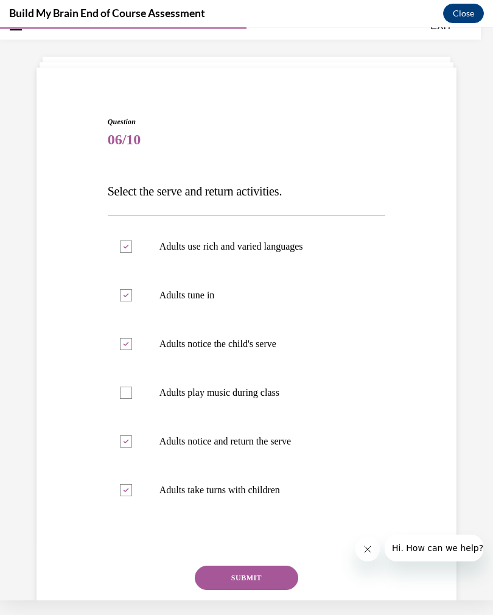
click at [209, 570] on button "SUBMIT" at bounding box center [247, 578] width 104 height 24
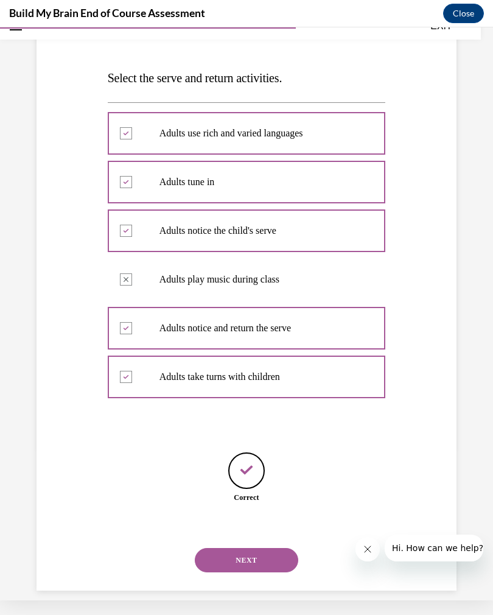
click at [227, 548] on button "NEXT" at bounding box center [247, 560] width 104 height 24
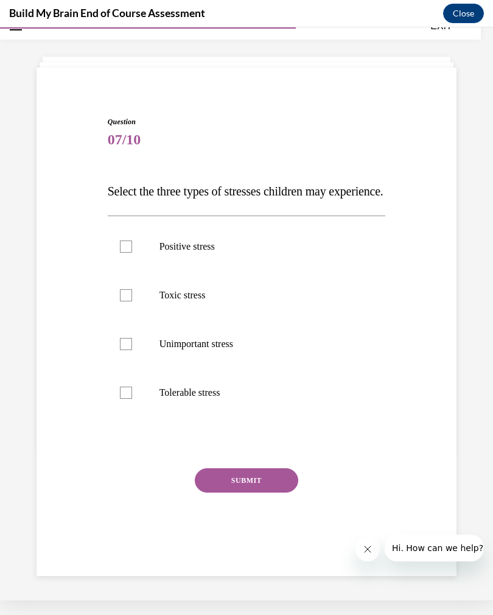
scroll to position [40, 0]
click at [124, 301] on div at bounding box center [126, 295] width 12 height 12
click at [124, 301] on input "Toxic stress" at bounding box center [126, 295] width 12 height 12
checkbox input "true"
click at [115, 270] on label "Positive stress" at bounding box center [247, 246] width 278 height 49
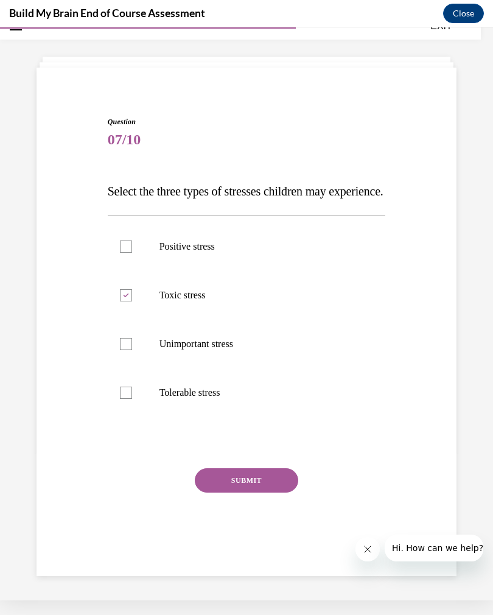
click at [120, 253] on input "Positive stress" at bounding box center [126, 247] width 12 height 12
checkbox input "true"
click at [124, 417] on label "Tolerable stress" at bounding box center [247, 392] width 278 height 49
click at [124, 399] on input "Tolerable stress" at bounding box center [126, 393] width 12 height 12
checkbox input "true"
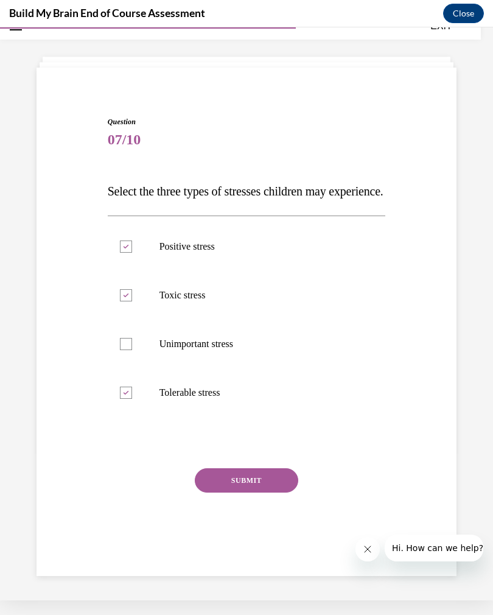
click at [220, 493] on button "SUBMIT" at bounding box center [247, 480] width 104 height 24
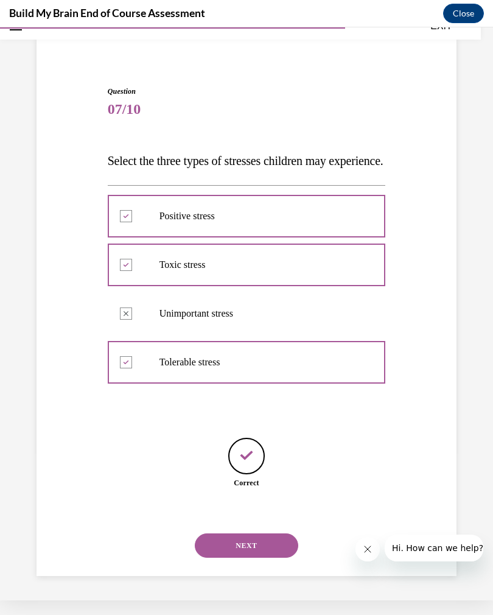
scroll to position [79, 0]
click at [223, 551] on button "NEXT" at bounding box center [247, 545] width 104 height 24
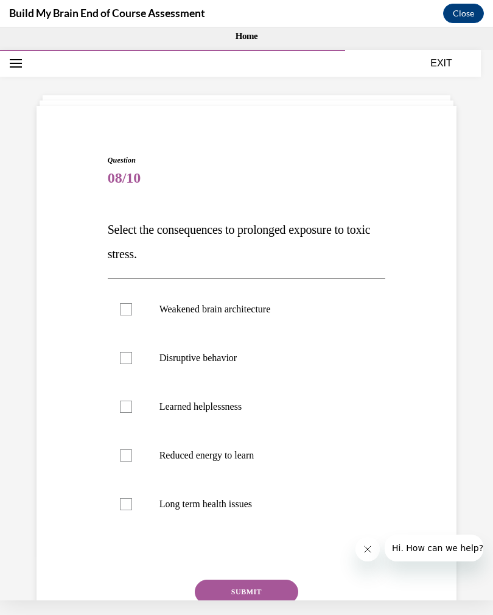
scroll to position [0, 0]
click at [133, 309] on label "Weakened brain architecture" at bounding box center [247, 309] width 278 height 49
click at [132, 309] on input "Weakened brain architecture" at bounding box center [126, 309] width 12 height 12
checkbox input "true"
click at [136, 355] on label "Disruptive behavior" at bounding box center [247, 358] width 278 height 49
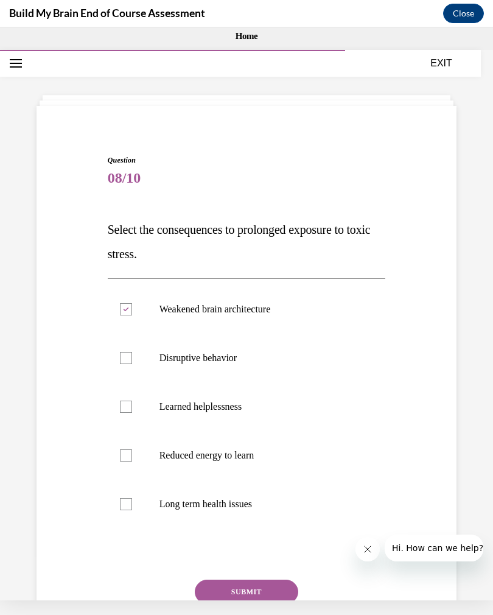
click at [132, 355] on input "Disruptive behavior" at bounding box center [126, 358] width 12 height 12
checkbox input "true"
click at [119, 311] on label "Weakened brain architecture" at bounding box center [247, 309] width 278 height 49
click at [120, 311] on input "Weakened brain architecture" at bounding box center [126, 309] width 12 height 12
checkbox input "false"
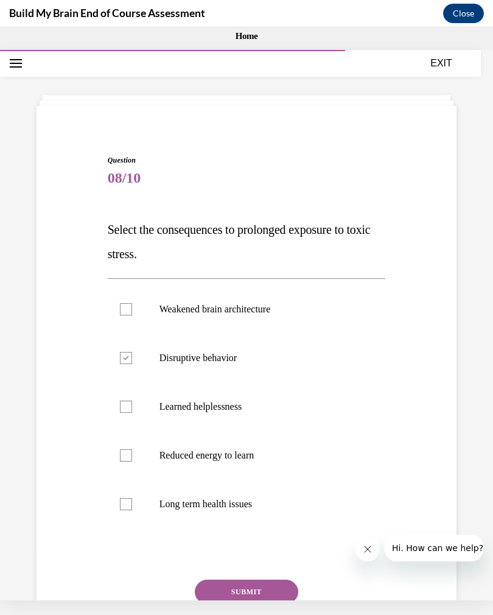
click at [126, 449] on div at bounding box center [126, 455] width 12 height 12
click at [126, 449] on input "Reduced energy to learn" at bounding box center [126, 455] width 12 height 12
checkbox input "true"
click at [133, 506] on label "Long term health issues" at bounding box center [247, 504] width 278 height 49
click at [132, 506] on input "Long term health issues" at bounding box center [126, 504] width 12 height 12
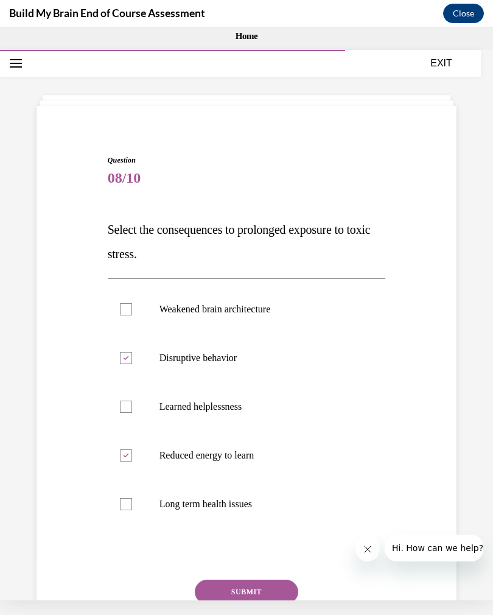
checkbox input "true"
click at [227, 591] on button "SUBMIT" at bounding box center [247, 592] width 104 height 24
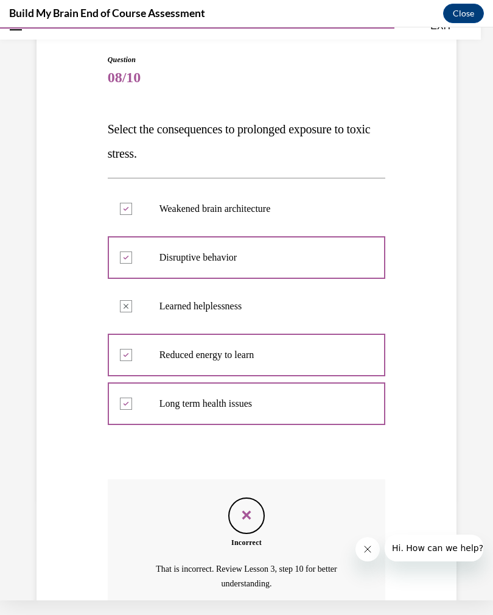
scroll to position [99, 0]
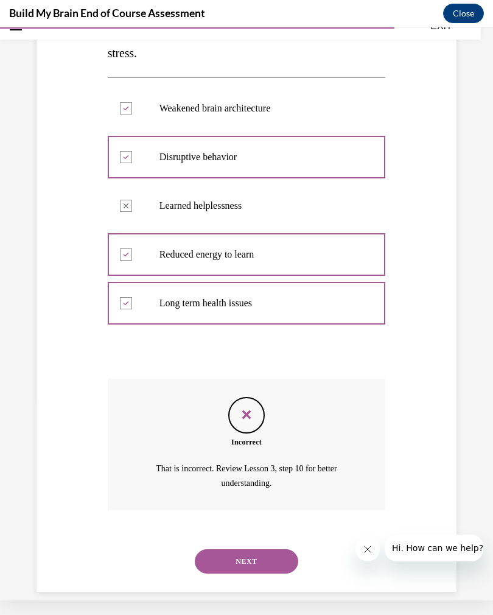
click at [201, 549] on button "NEXT" at bounding box center [247, 561] width 104 height 24
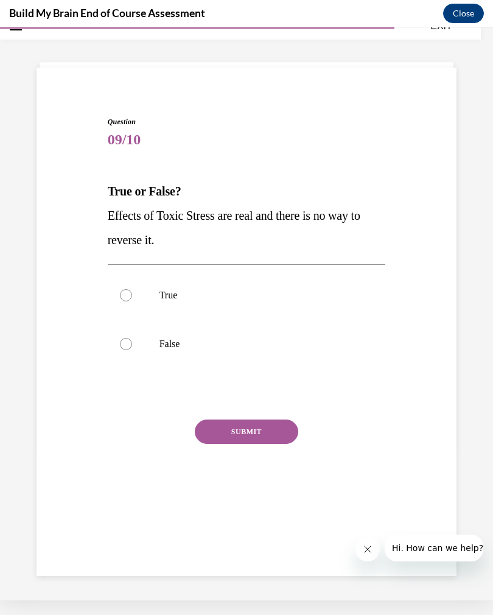
scroll to position [38, 0]
click at [132, 289] on label "True" at bounding box center [247, 295] width 278 height 49
click at [132, 289] on input "True" at bounding box center [126, 295] width 12 height 12
radio input "true"
click at [130, 336] on label "False" at bounding box center [247, 344] width 278 height 49
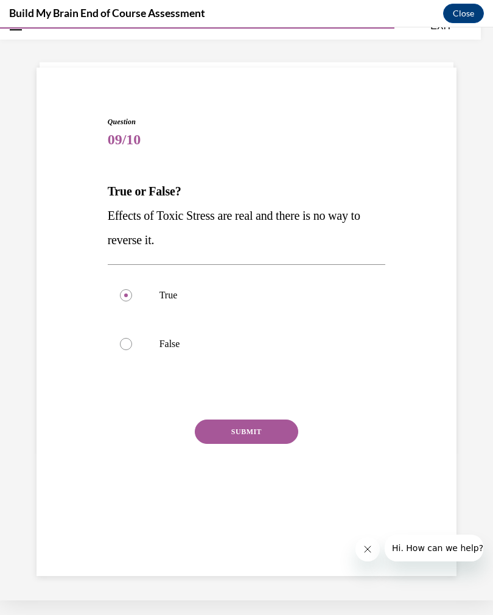
click at [130, 338] on input "False" at bounding box center [126, 344] width 12 height 12
radio input "true"
click at [220, 443] on button "SUBMIT" at bounding box center [247, 432] width 104 height 24
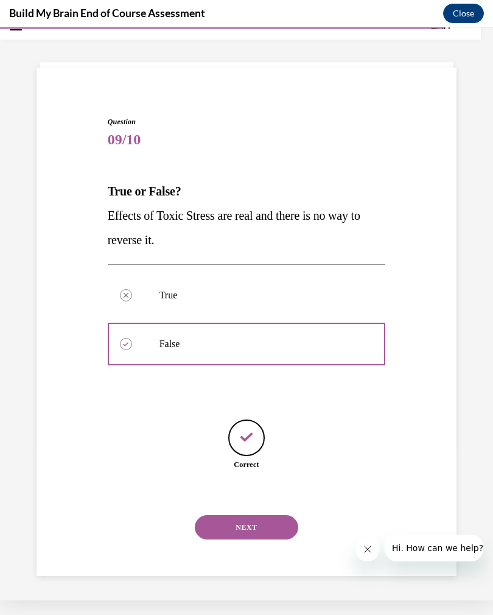
click at [228, 515] on button "NEXT" at bounding box center [247, 527] width 104 height 24
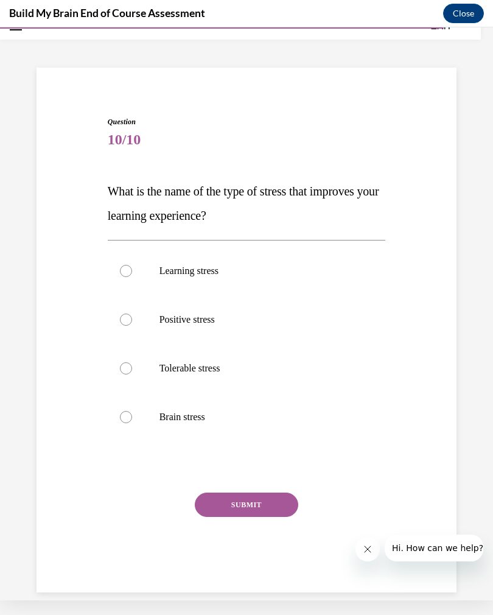
click at [128, 311] on label "Positive stress" at bounding box center [247, 319] width 278 height 49
click at [128, 314] on input "Positive stress" at bounding box center [126, 320] width 12 height 12
radio input "true"
click at [230, 509] on button "SUBMIT" at bounding box center [247, 505] width 104 height 24
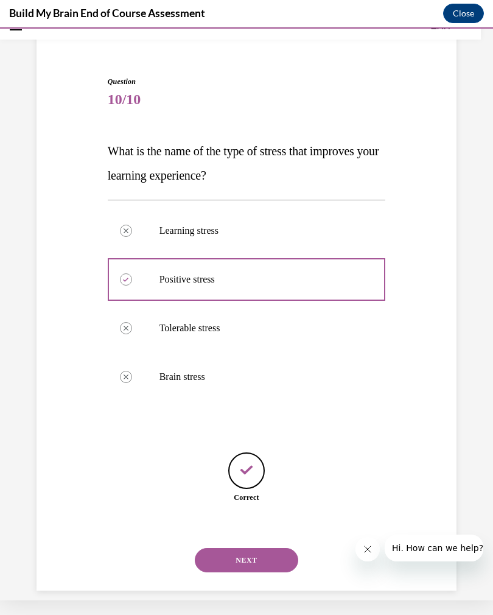
click at [228, 548] on button "NEXT" at bounding box center [247, 560] width 104 height 24
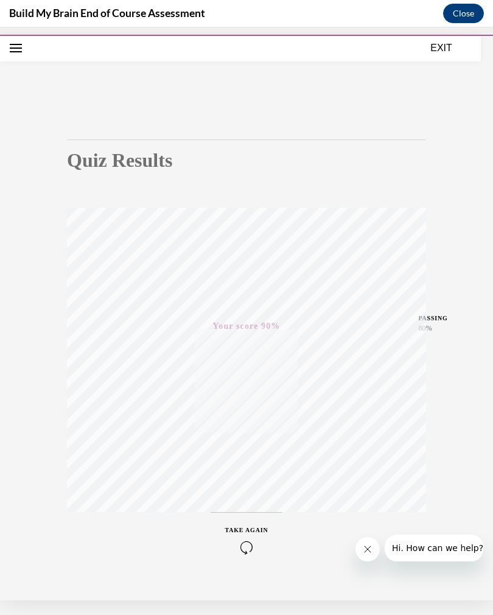
scroll to position [15, 0]
click at [434, 45] on button "EXIT" at bounding box center [441, 48] width 73 height 15
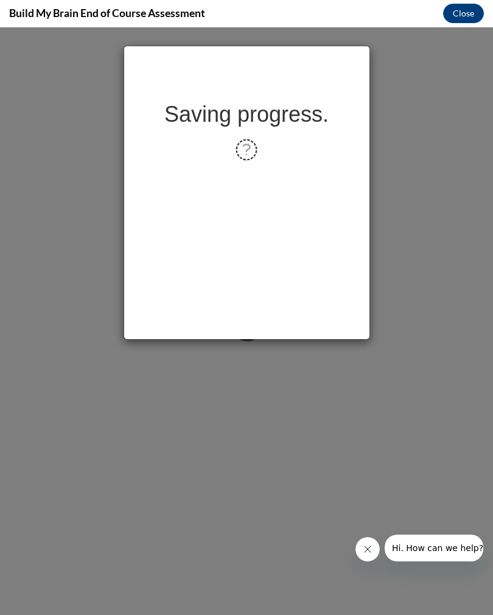
scroll to position [0, 0]
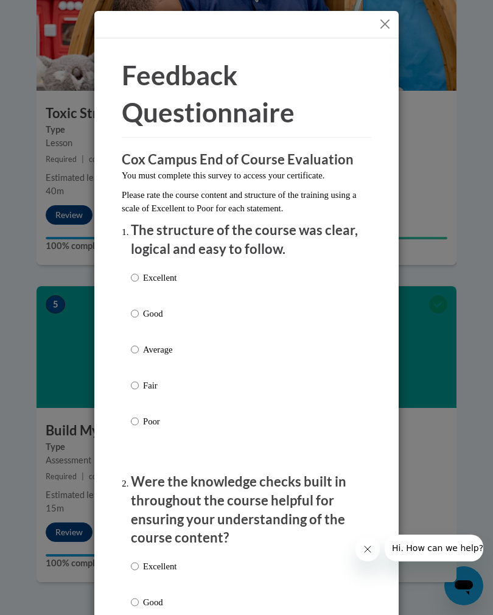
click at [267, 284] on div "Excellent Good Average Fair Poor" at bounding box center [246, 364] width 231 height 199
click at [149, 281] on p "Excellent" at bounding box center [159, 277] width 33 height 13
click at [139, 281] on input "Excellent" at bounding box center [135, 277] width 8 height 13
radio input "true"
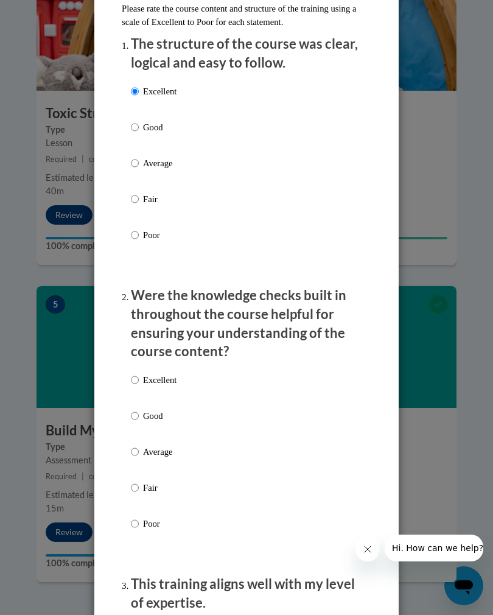
scroll to position [305, 0]
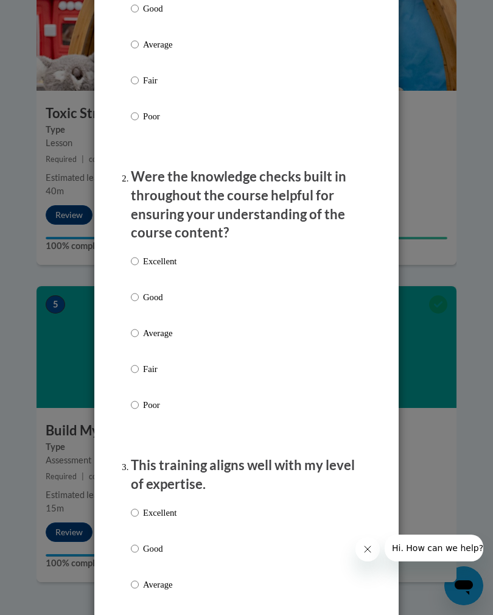
click at [152, 261] on p "Excellent" at bounding box center [159, 261] width 33 height 13
click at [139, 261] on input "Excellent" at bounding box center [135, 261] width 8 height 13
radio input "true"
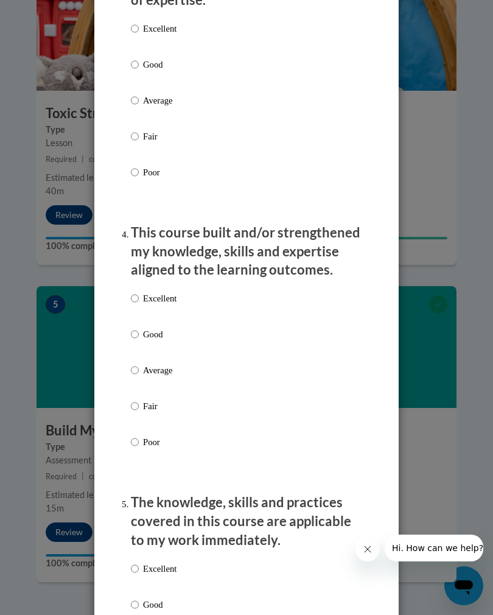
scroll to position [767, 0]
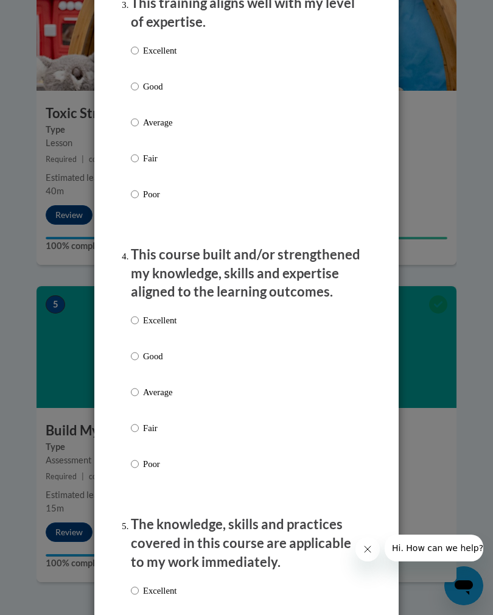
click at [138, 44] on input "Excellent" at bounding box center [135, 50] width 8 height 13
radio input "true"
click at [147, 322] on label "Excellent" at bounding box center [154, 330] width 46 height 33
click at [139, 322] on input "Excellent" at bounding box center [135, 320] width 8 height 13
radio input "true"
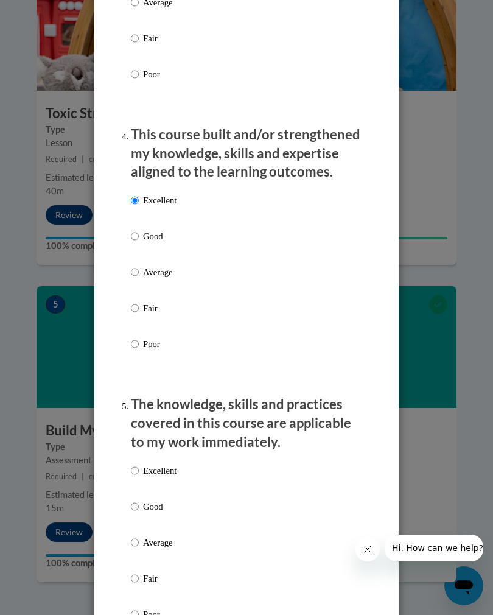
scroll to position [1129, 0]
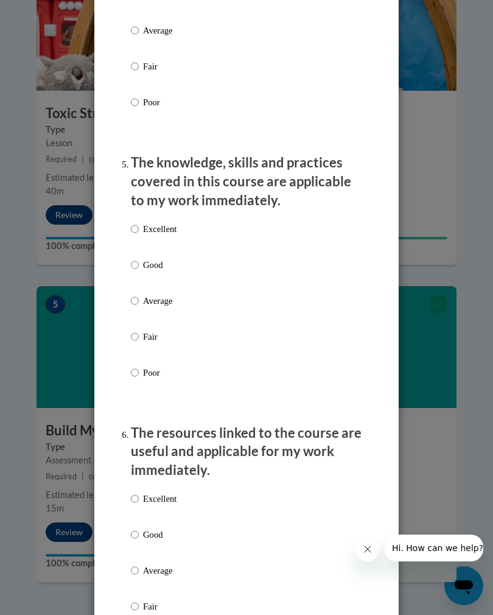
click at [145, 222] on p "Excellent" at bounding box center [159, 228] width 33 height 13
click at [139, 222] on input "Excellent" at bounding box center [135, 228] width 8 height 13
radio input "true"
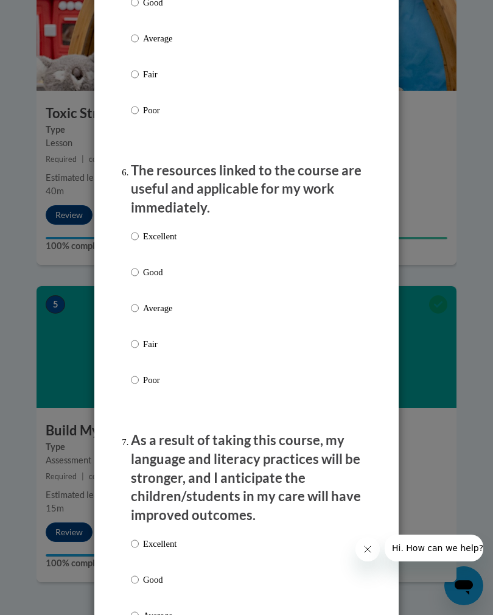
scroll to position [1446, 0]
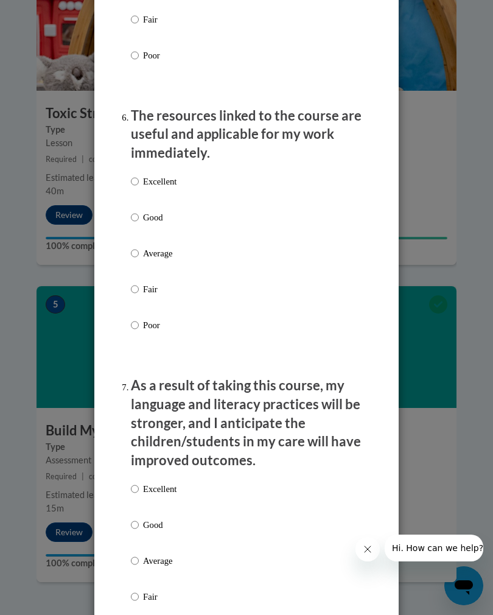
click at [228, 201] on div "Excellent Good Average Fair Poor" at bounding box center [246, 268] width 231 height 199
click at [208, 196] on div "Excellent Good Average Fair Poor" at bounding box center [246, 268] width 231 height 199
click at [138, 176] on input "Excellent" at bounding box center [135, 181] width 8 height 13
radio input "true"
click at [146, 482] on p "Excellent" at bounding box center [159, 488] width 33 height 13
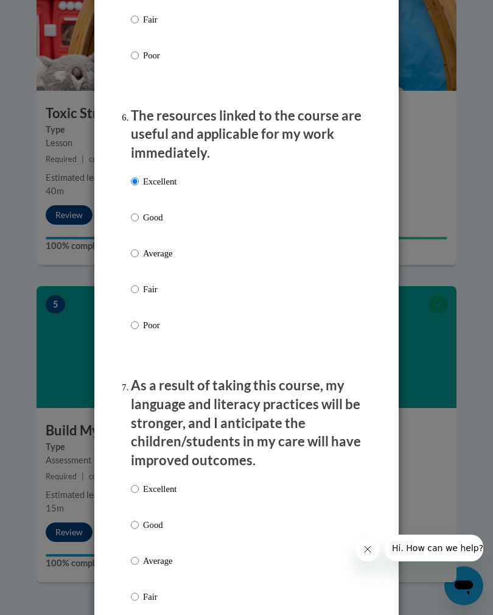
click at [139, 482] on input "Excellent" at bounding box center [135, 488] width 8 height 13
radio input "true"
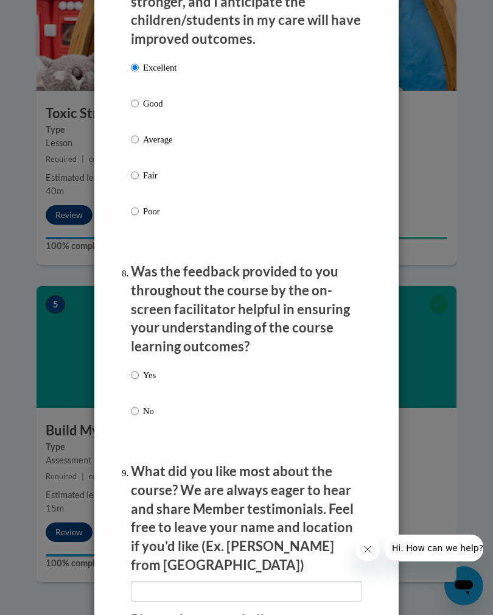
click at [138, 368] on input "Yes" at bounding box center [135, 374] width 8 height 13
radio input "true"
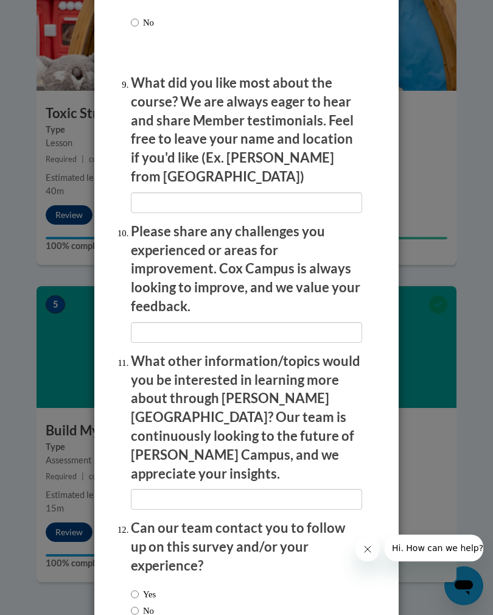
scroll to position [2256, 0]
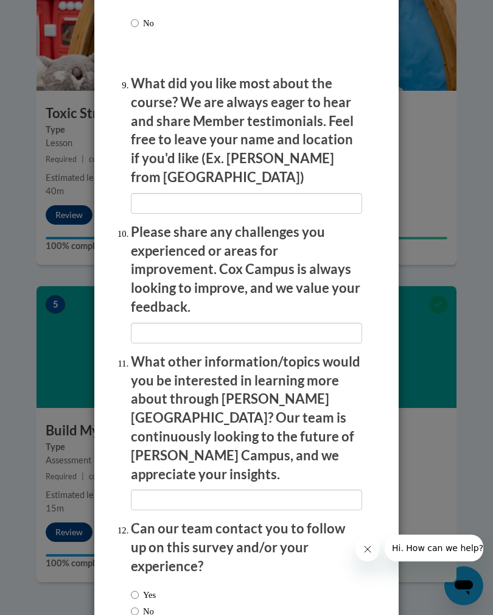
click at [139, 588] on input "Yes" at bounding box center [135, 594] width 8 height 13
radio input "true"
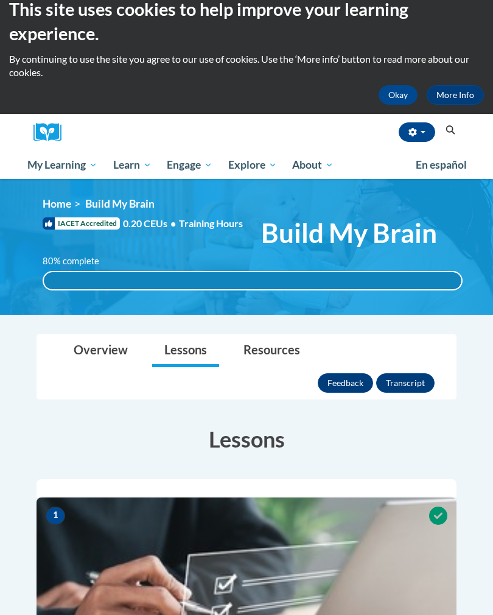
scroll to position [0, 0]
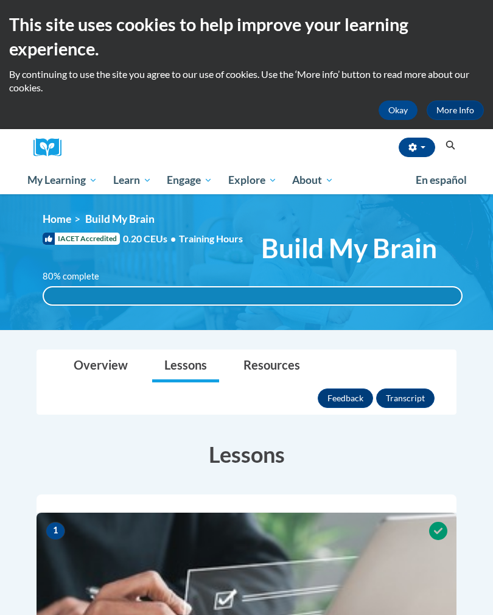
click at [284, 368] on link "Resources" at bounding box center [271, 366] width 81 height 32
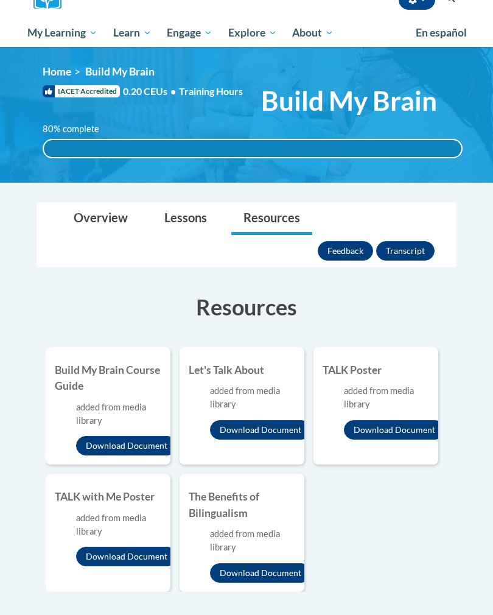
scroll to position [147, 0]
click at [114, 225] on link "Overview" at bounding box center [101, 219] width 79 height 32
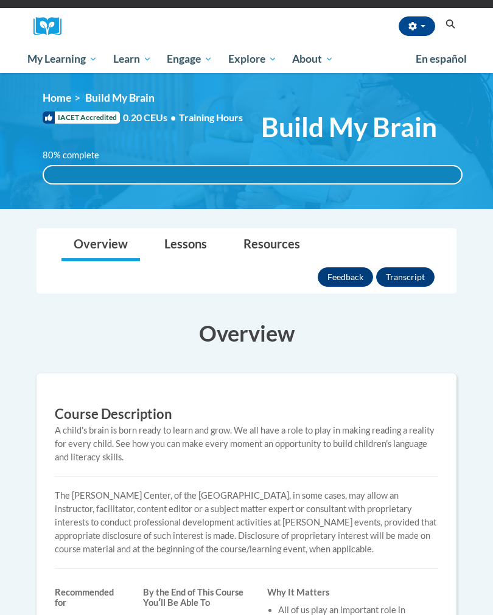
scroll to position [114, 0]
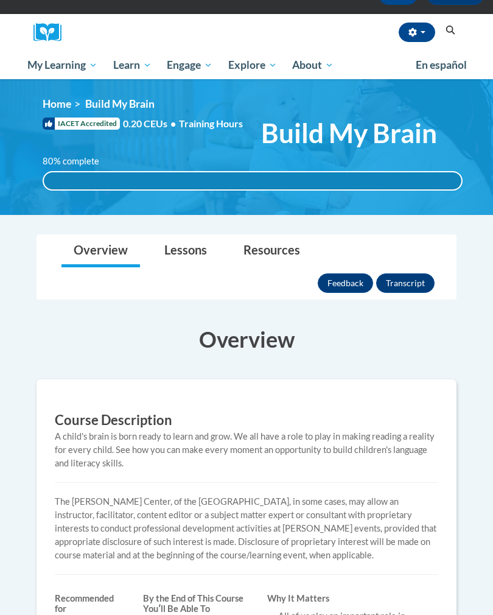
click at [194, 248] on link "Lessons" at bounding box center [185, 252] width 67 height 32
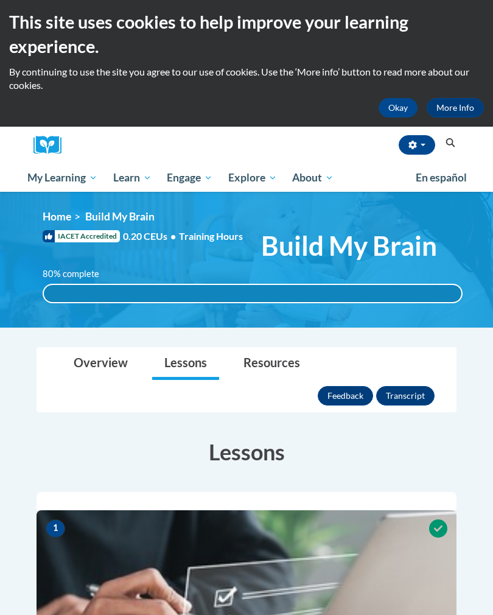
scroll to position [0, 0]
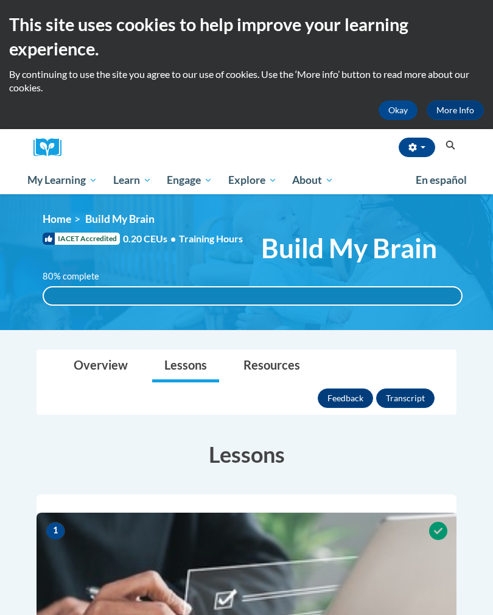
click at [150, 225] on div "<en>Home</en><fr>Accueil</fr><de>Zuhause</de><it>Casa</it><es>Casa</es><pt>Casa…" at bounding box center [252, 263] width 457 height 100
click at [63, 220] on link "Home" at bounding box center [57, 219] width 29 height 13
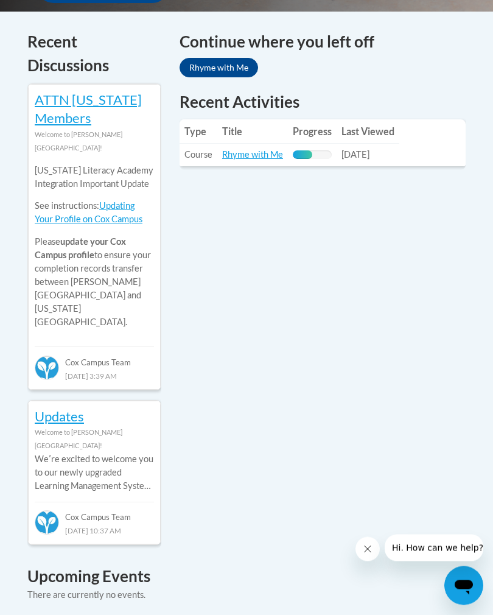
scroll to position [574, 0]
click at [399, 146] on td "Last Viewed: [DATE]" at bounding box center [368, 154] width 63 height 23
click at [315, 133] on th "Progress" at bounding box center [312, 131] width 49 height 24
click at [268, 155] on link "Rhyme with Me" at bounding box center [252, 154] width 61 height 10
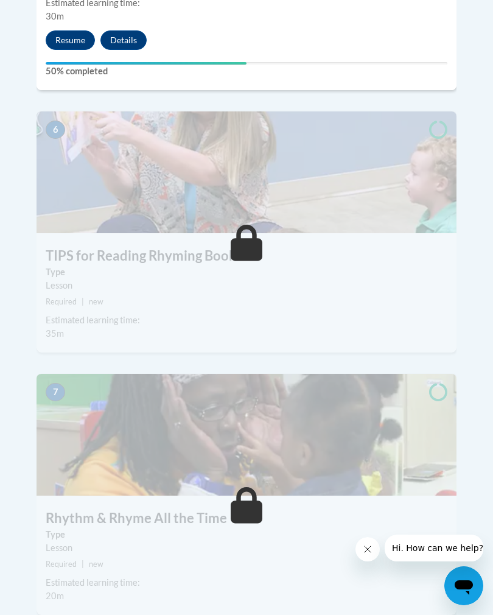
scroll to position [1954, 0]
click at [390, 205] on div "6 TIPS for Reading Rhyming Books Type Lesson Required | new Estimated learning …" at bounding box center [247, 231] width 420 height 241
click at [245, 224] on icon at bounding box center [247, 242] width 32 height 37
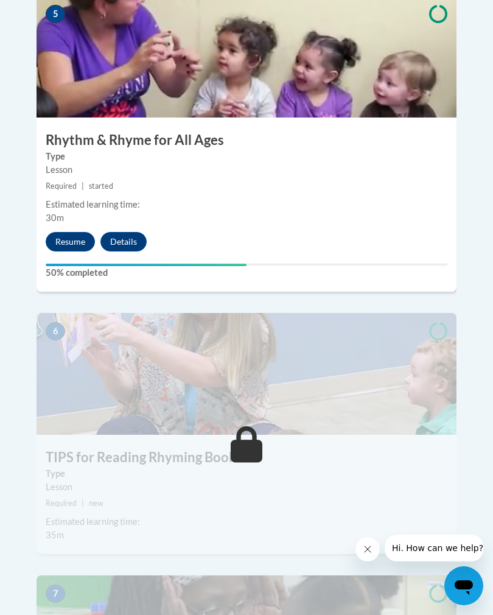
scroll to position [1750, 0]
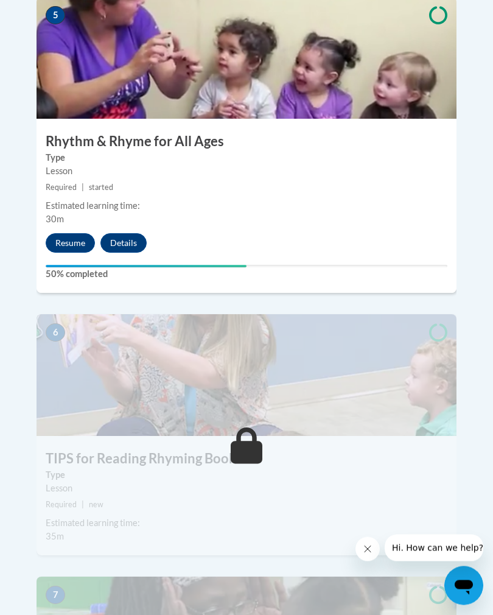
click at [81, 234] on button "Resume" at bounding box center [70, 243] width 49 height 19
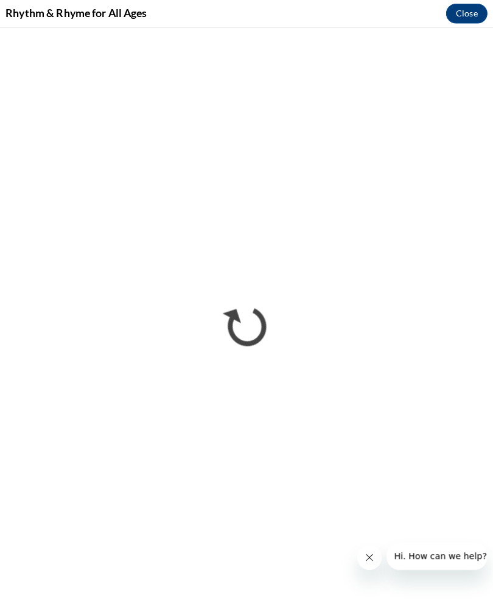
scroll to position [1754, 0]
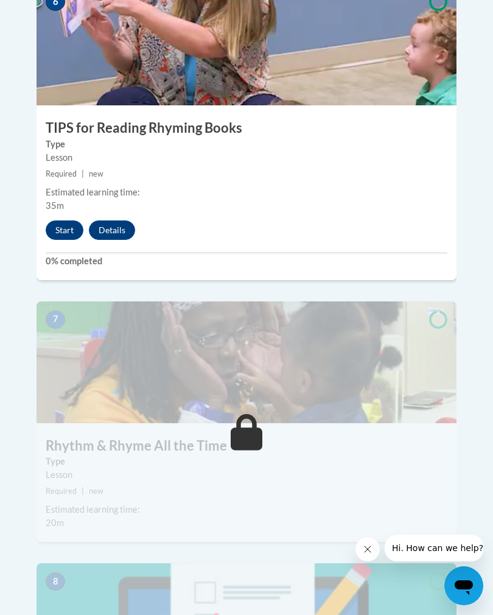
scroll to position [2073, 0]
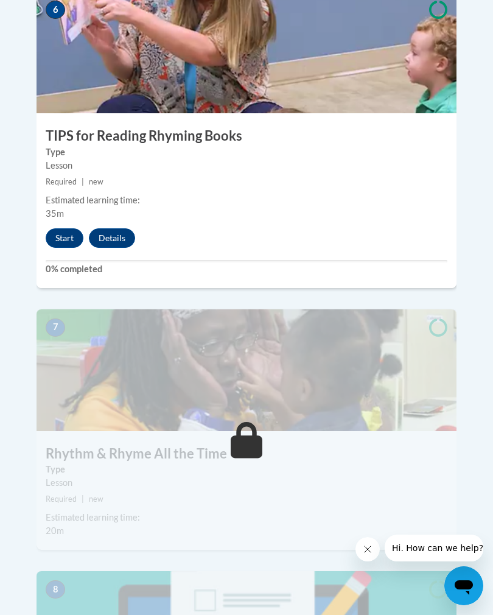
click at [57, 228] on button "Start" at bounding box center [65, 237] width 38 height 19
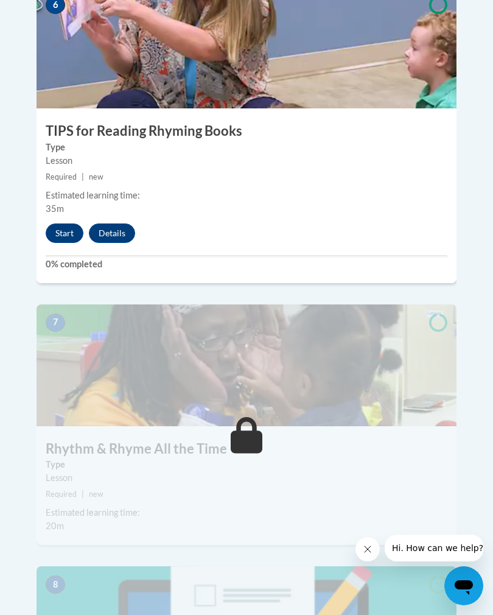
scroll to position [2092, 0]
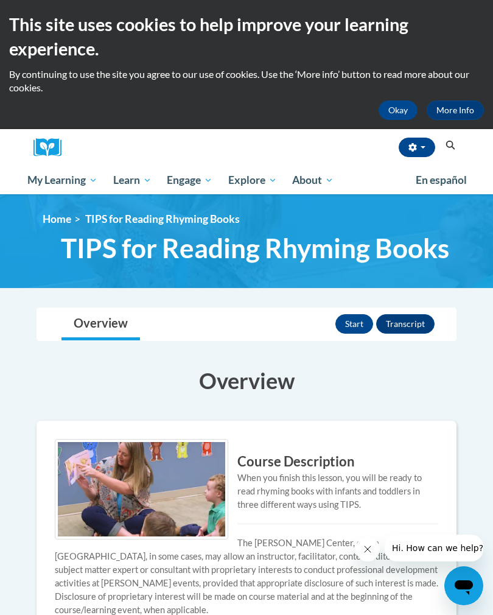
click at [347, 329] on button "Start" at bounding box center [355, 323] width 38 height 19
